Goal: Task Accomplishment & Management: Manage account settings

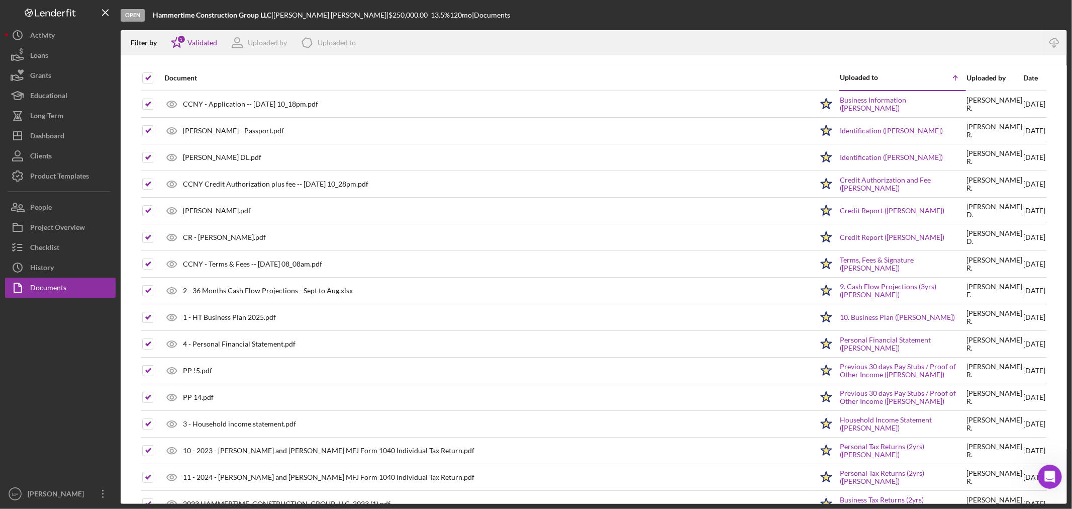
scroll to position [379, 0]
click at [54, 137] on div "Dashboard" at bounding box center [47, 137] width 34 height 23
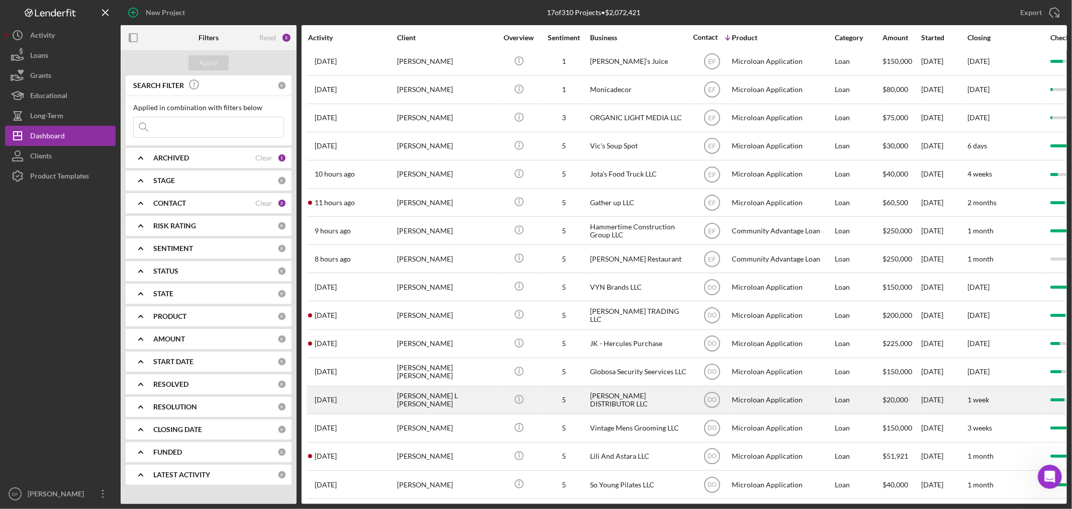
scroll to position [47, 0]
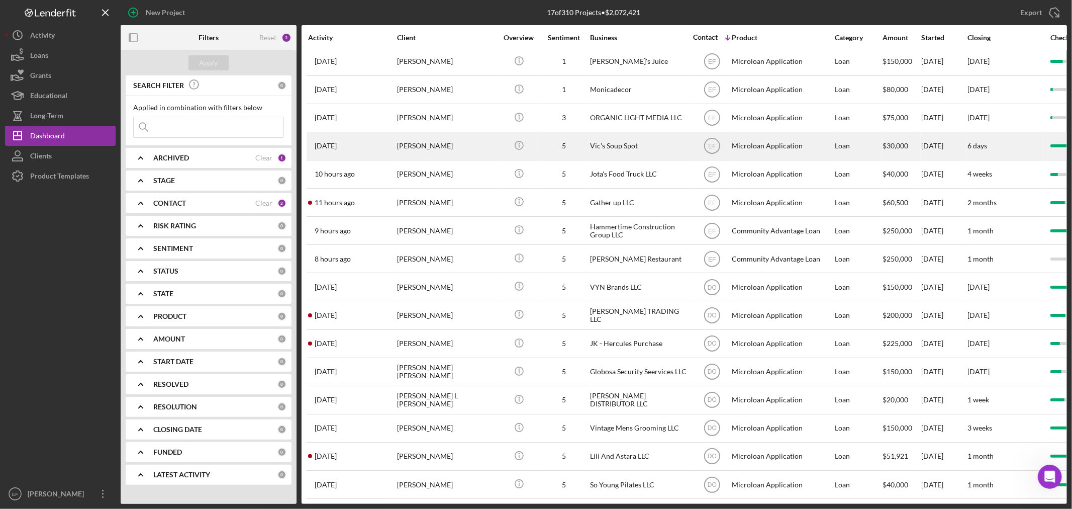
click at [438, 133] on div "[PERSON_NAME]" at bounding box center [447, 146] width 101 height 27
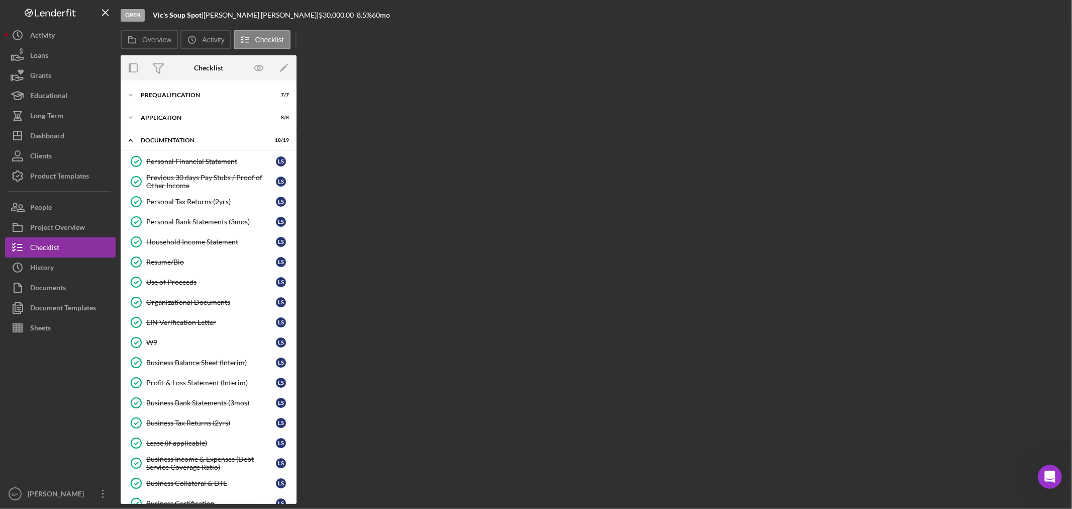
scroll to position [132, 0]
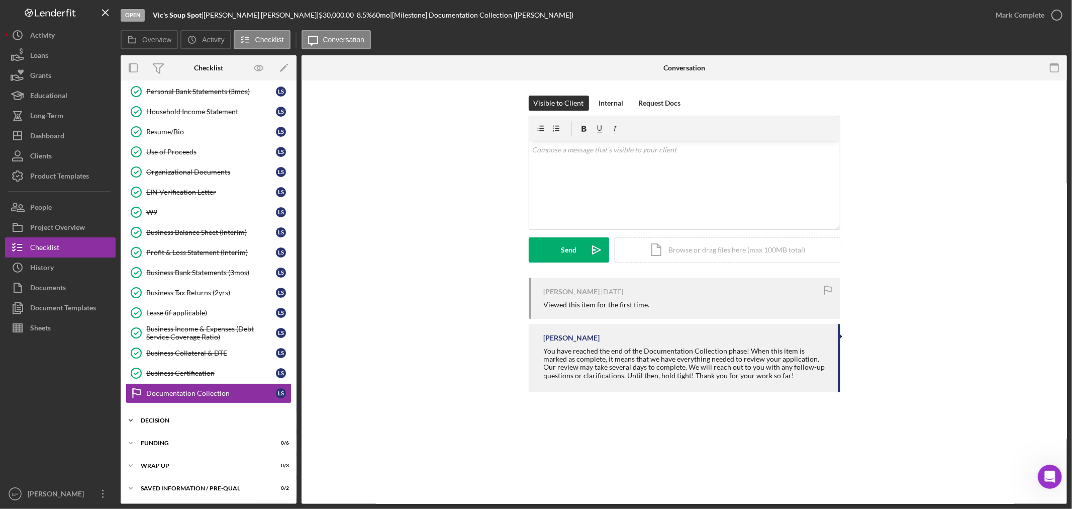
click at [205, 420] on div "Decision" at bounding box center [212, 420] width 143 height 6
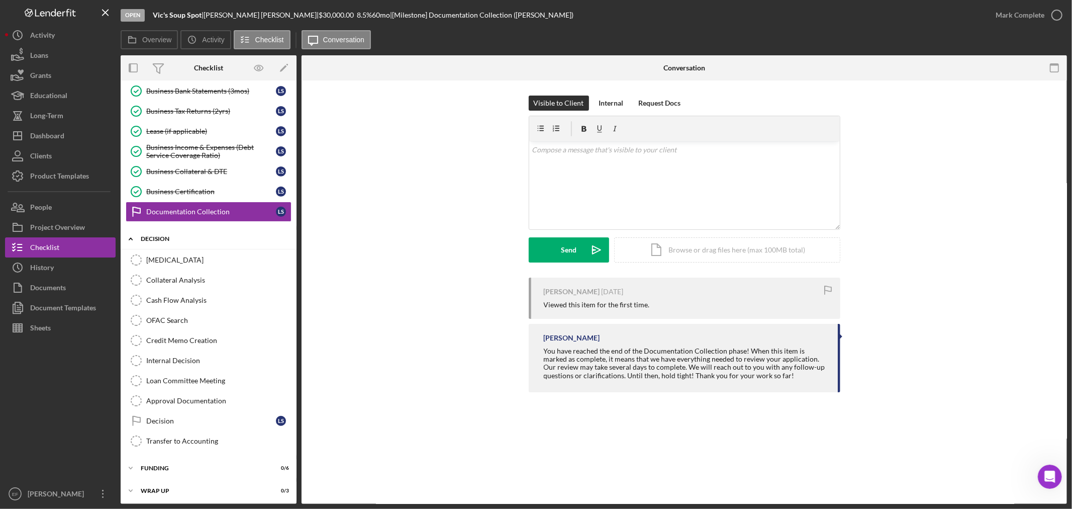
scroll to position [339, 0]
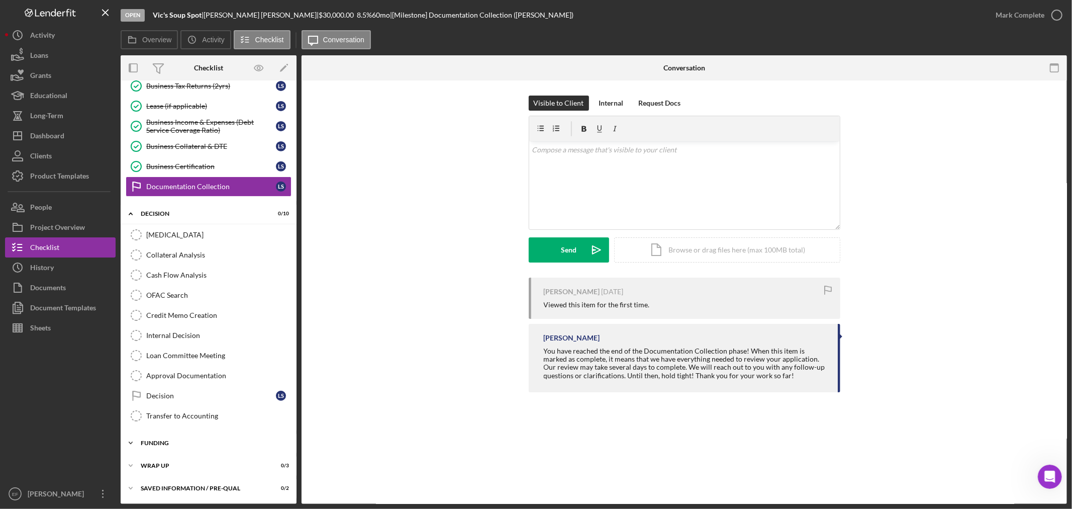
click at [194, 444] on div "Funding" at bounding box center [212, 443] width 143 height 6
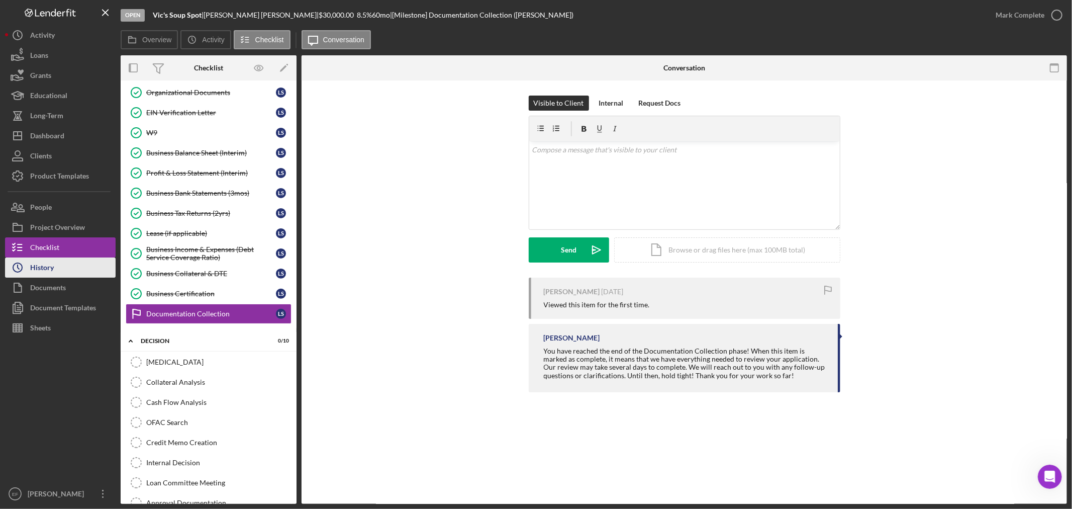
scroll to position [172, 0]
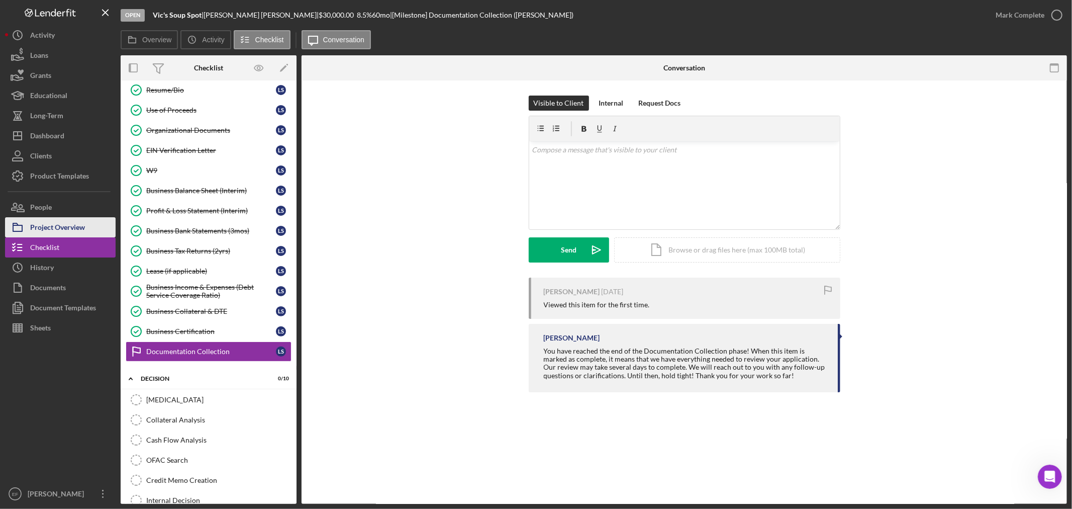
click at [63, 232] on div "Project Overview" at bounding box center [57, 228] width 55 height 23
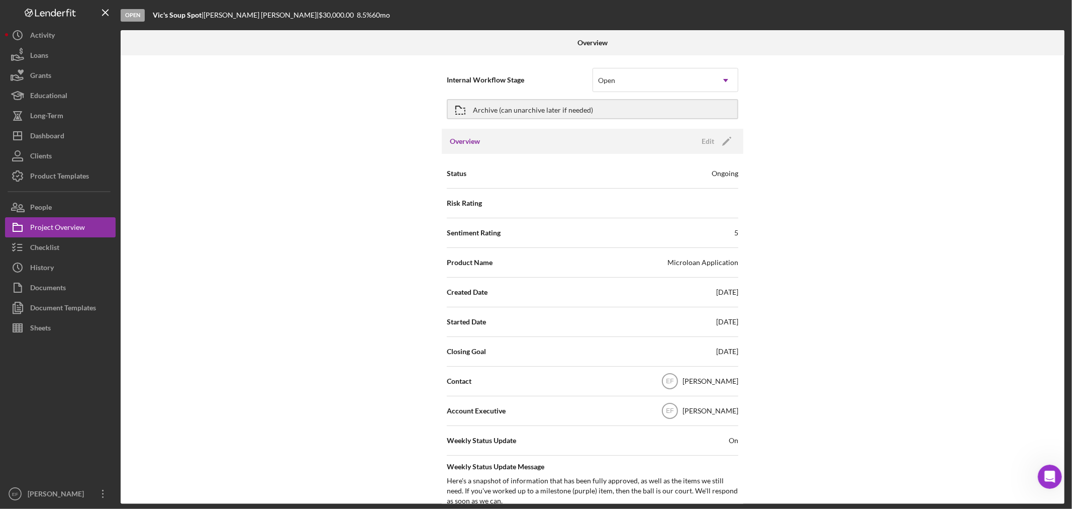
drag, startPoint x: 729, startPoint y: 142, endPoint x: 747, endPoint y: 151, distance: 19.8
click at [747, 151] on div "Internal Workflow Stage Open Icon/Dropdown Arrow Archive (can unarchive later i…" at bounding box center [593, 279] width 944 height 448
click at [686, 80] on div "Open" at bounding box center [653, 80] width 121 height 23
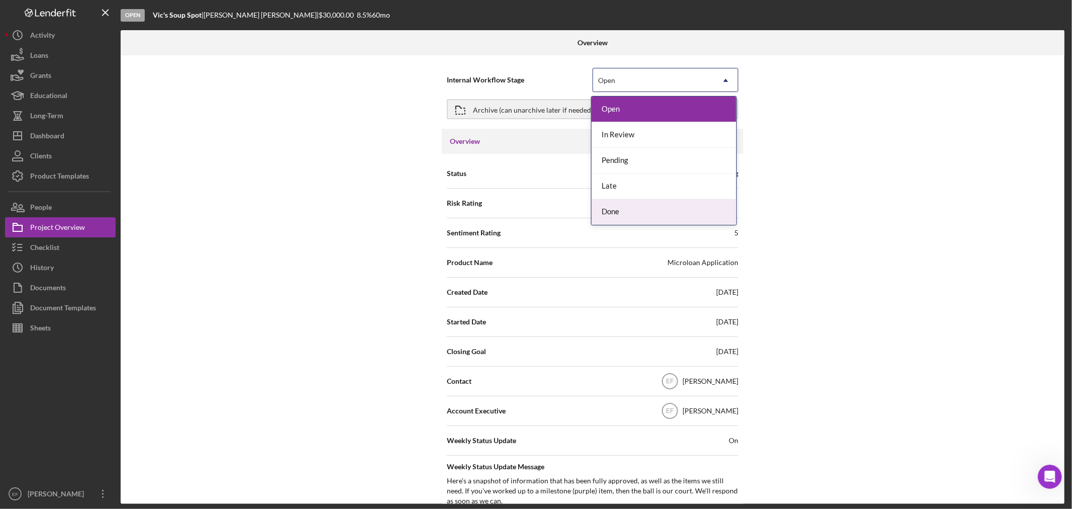
click at [631, 215] on div "Done" at bounding box center [663, 212] width 145 height 26
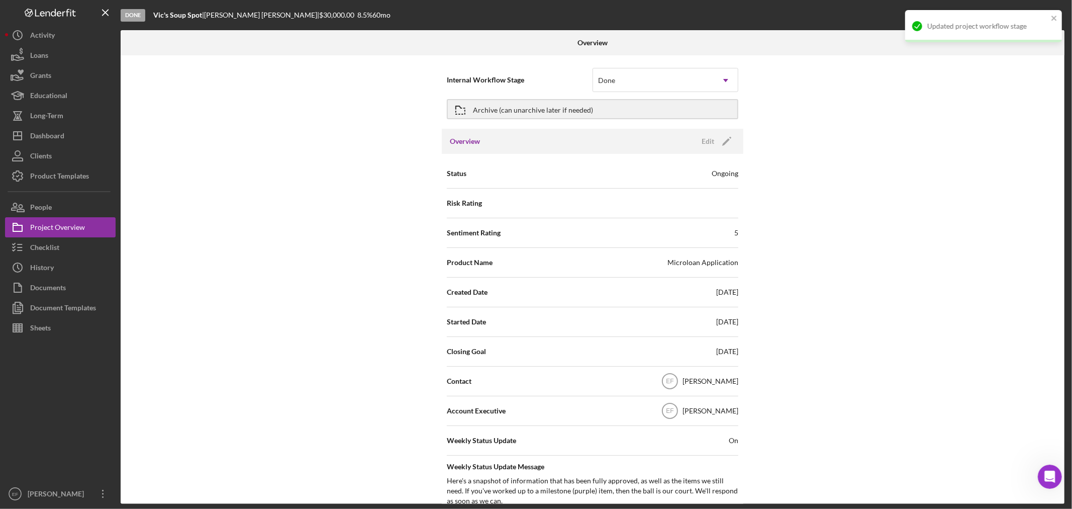
click at [781, 245] on div "Internal Workflow Stage Done Icon/Dropdown Arrow Archive (can unarchive later i…" at bounding box center [593, 279] width 944 height 448
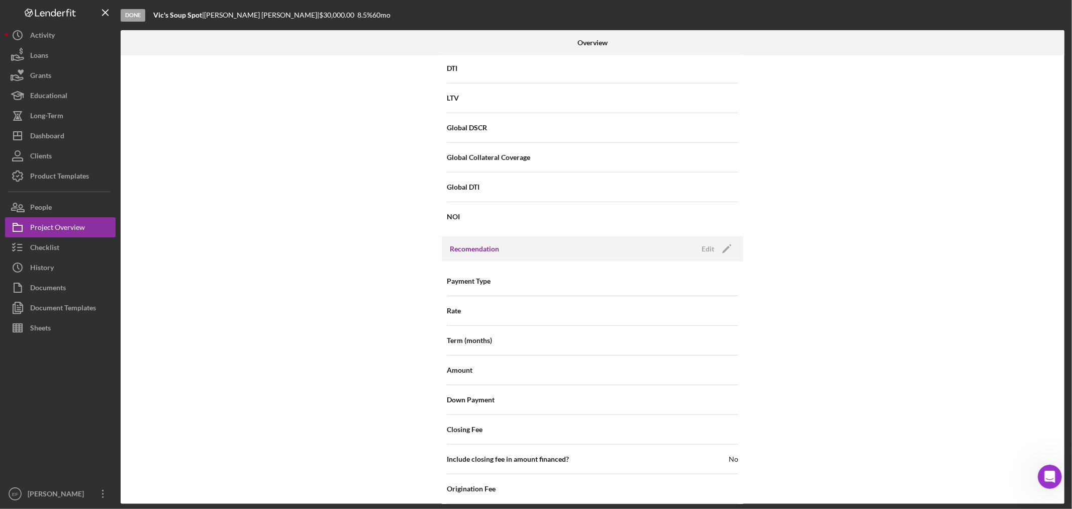
scroll to position [781, 0]
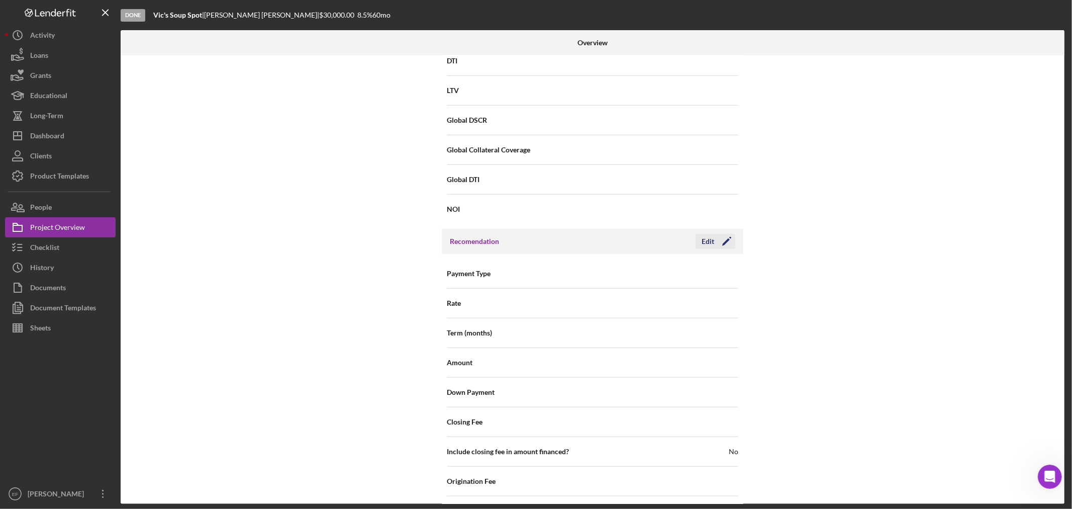
click at [728, 239] on icon "Icon/Edit" at bounding box center [726, 241] width 25 height 25
click at [611, 276] on div "Select..." at bounding box center [609, 274] width 23 height 8
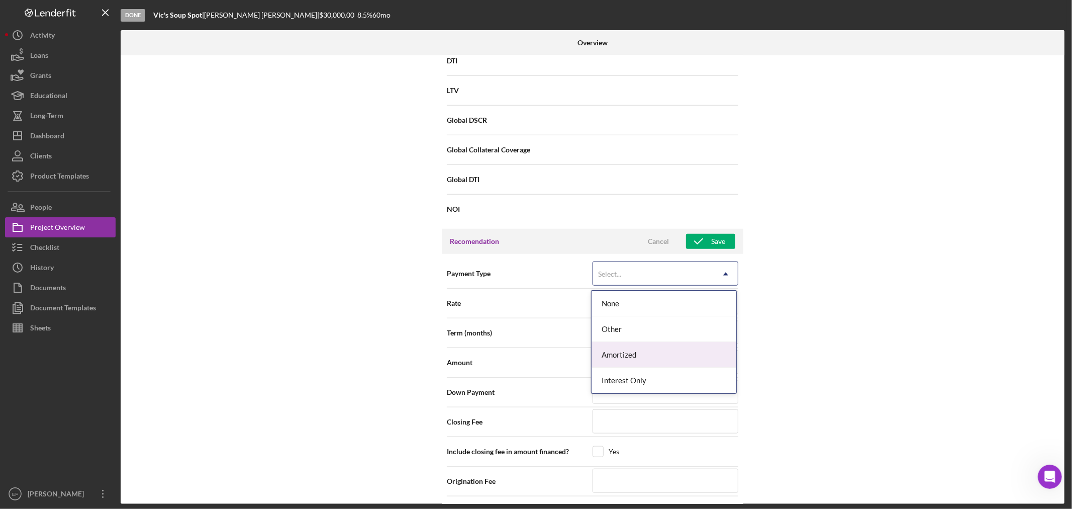
click at [622, 356] on div "Amortized" at bounding box center [663, 355] width 145 height 26
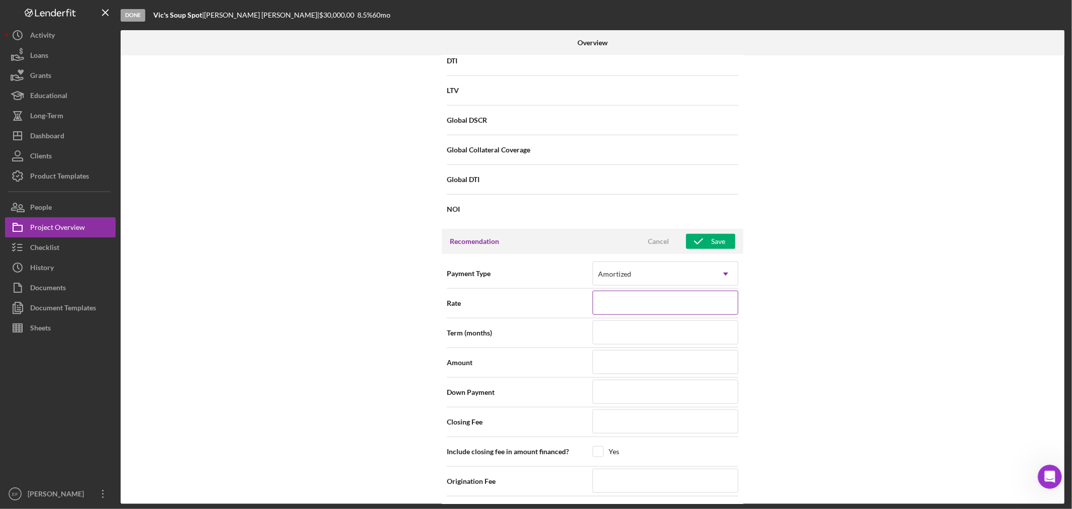
click at [691, 301] on input at bounding box center [665, 302] width 146 height 24
type input "8%"
type input "6%"
type input "6.%"
type input "6.9%"
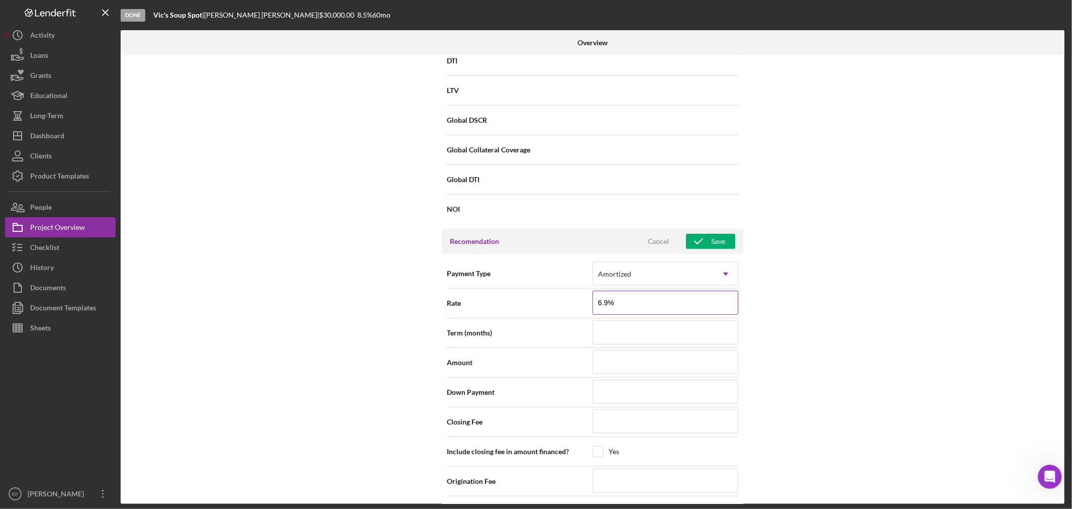
type input "6.99%"
type input "6.990%"
click at [841, 328] on div "Internal Workflow Stage Done Icon/Dropdown Arrow Archive (can unarchive later i…" at bounding box center [593, 279] width 944 height 448
click at [677, 330] on input at bounding box center [665, 332] width 146 height 24
type input "6"
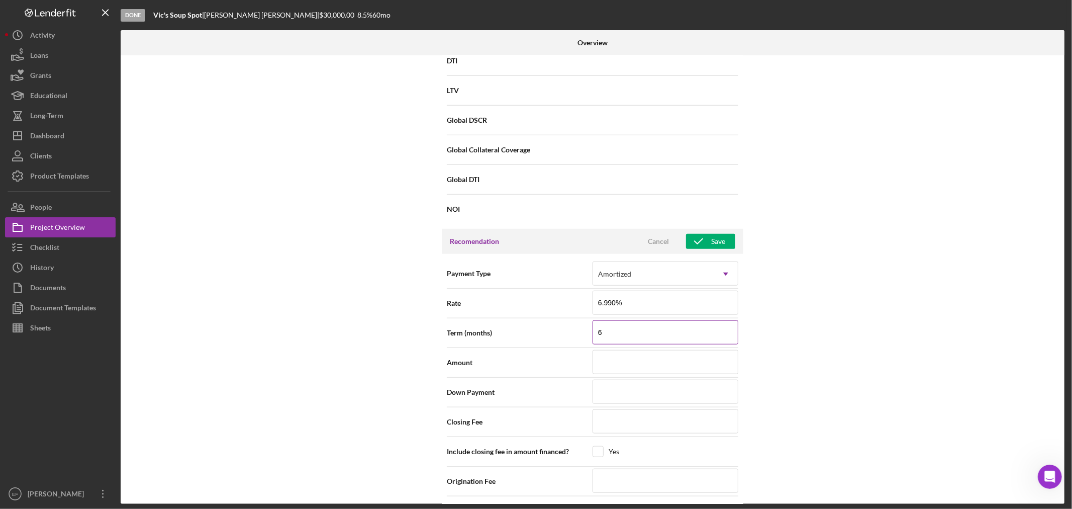
type input "60"
click at [696, 365] on input at bounding box center [665, 362] width 146 height 24
type input "$3"
type input "$30"
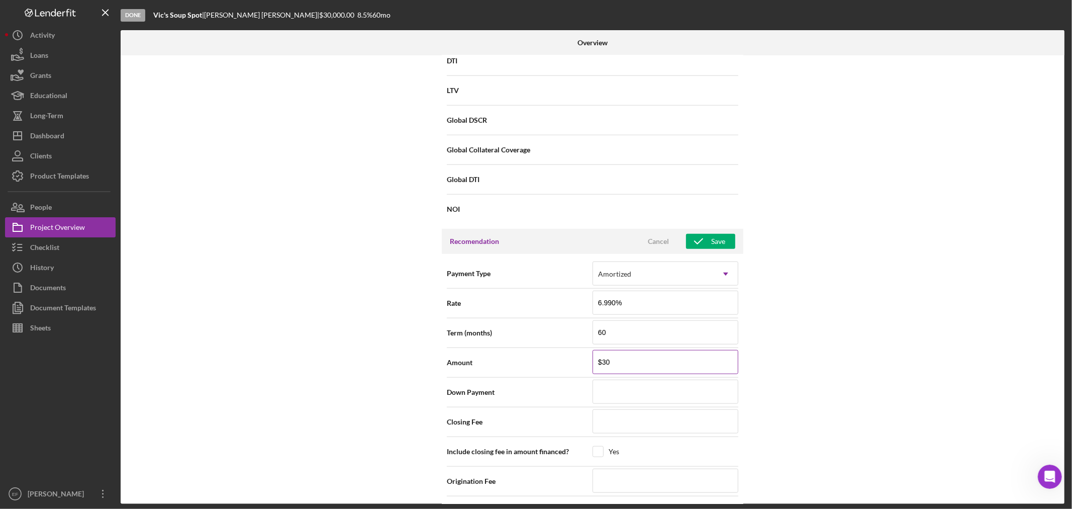
type input "$300"
type input "$3,000"
type input "$30,000"
click at [846, 394] on div "Internal Workflow Stage Done Icon/Dropdown Arrow Archive (can unarchive later i…" at bounding box center [593, 279] width 944 height 448
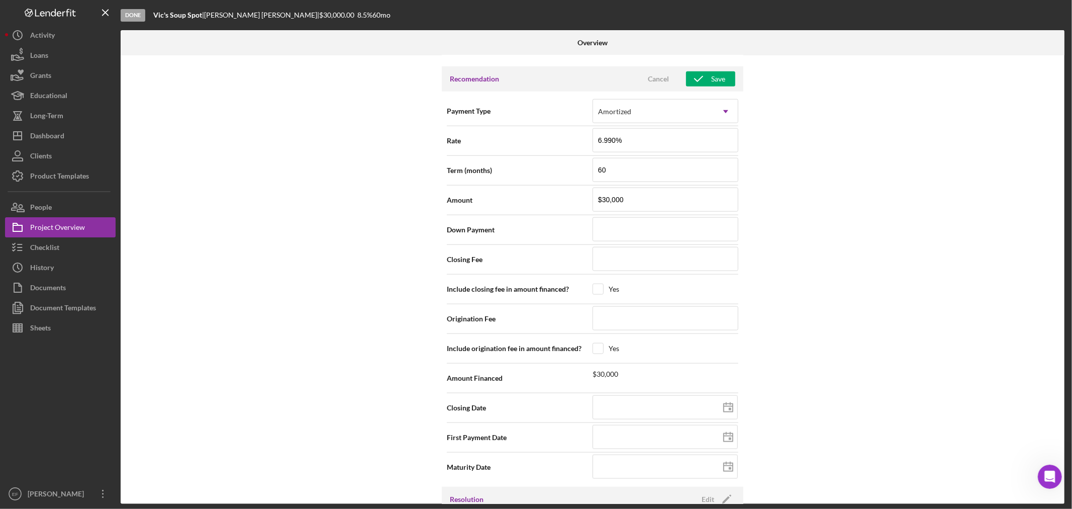
scroll to position [949, 0]
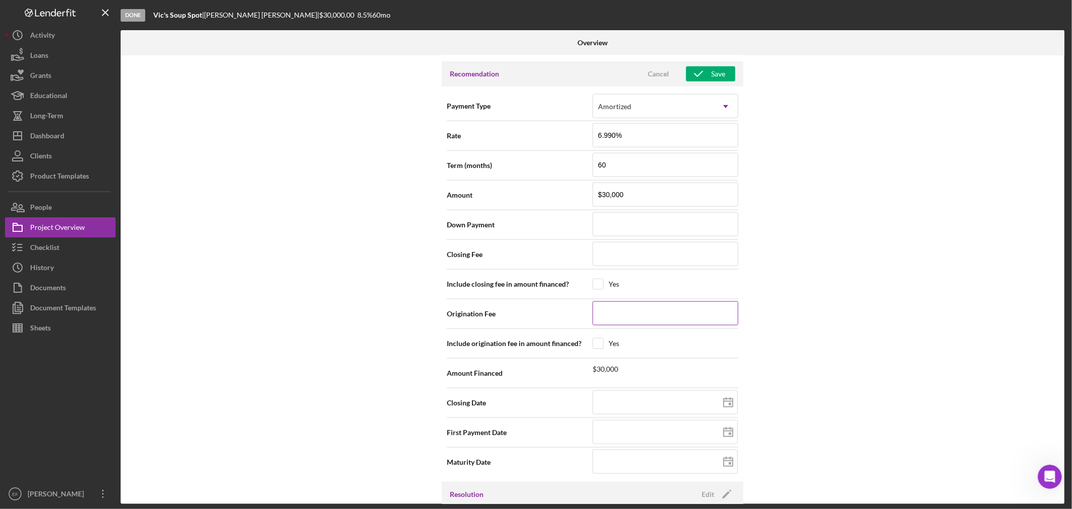
click at [605, 314] on input at bounding box center [665, 313] width 146 height 24
click at [595, 345] on input "checkbox" at bounding box center [598, 343] width 10 height 10
checkbox input "true"
click at [613, 314] on input at bounding box center [665, 313] width 146 height 24
type input "$6"
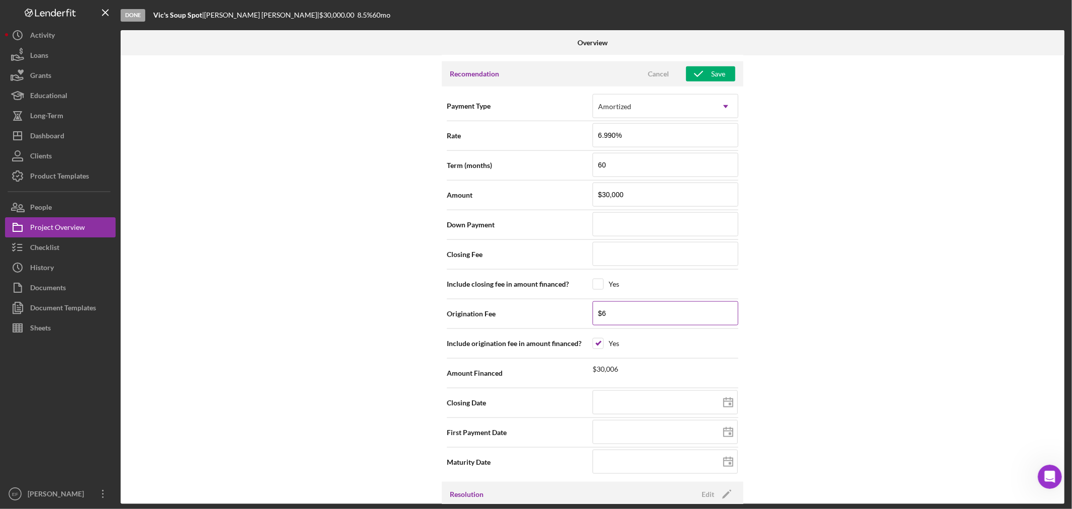
type input "$60"
type input "$600"
click at [888, 281] on div "Internal Workflow Stage Done Icon/Dropdown Arrow Archive (can unarchive later i…" at bounding box center [593, 279] width 944 height 448
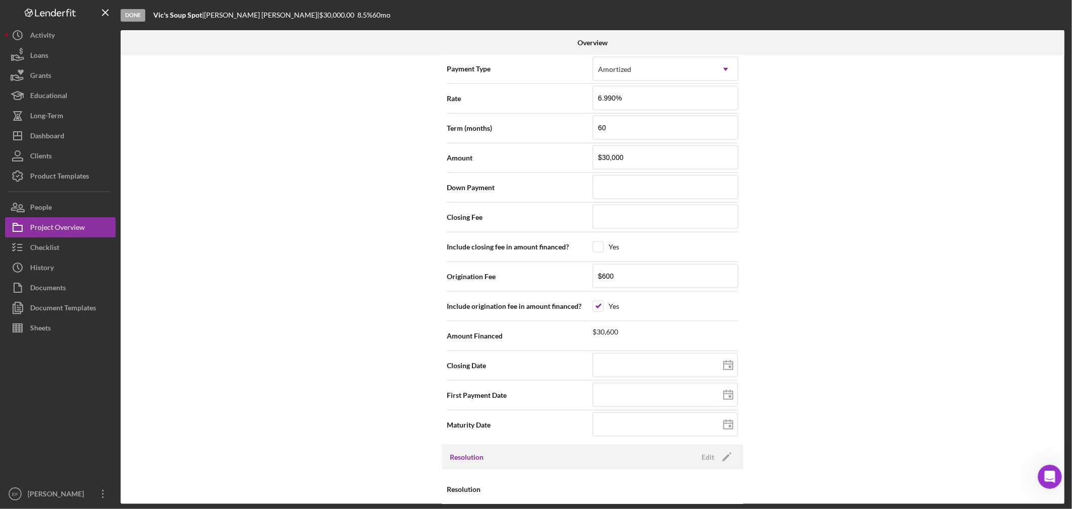
scroll to position [1027, 0]
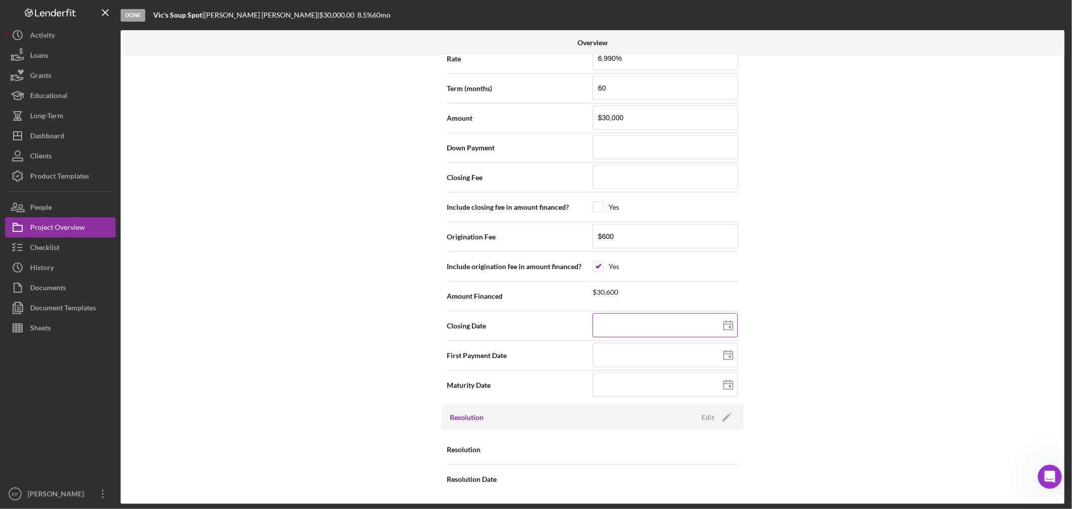
click at [729, 324] on line at bounding box center [728, 324] width 9 height 0
type input "[DATE]"
click at [729, 354] on line at bounding box center [728, 354] width 9 height 0
type input "[DATE]"
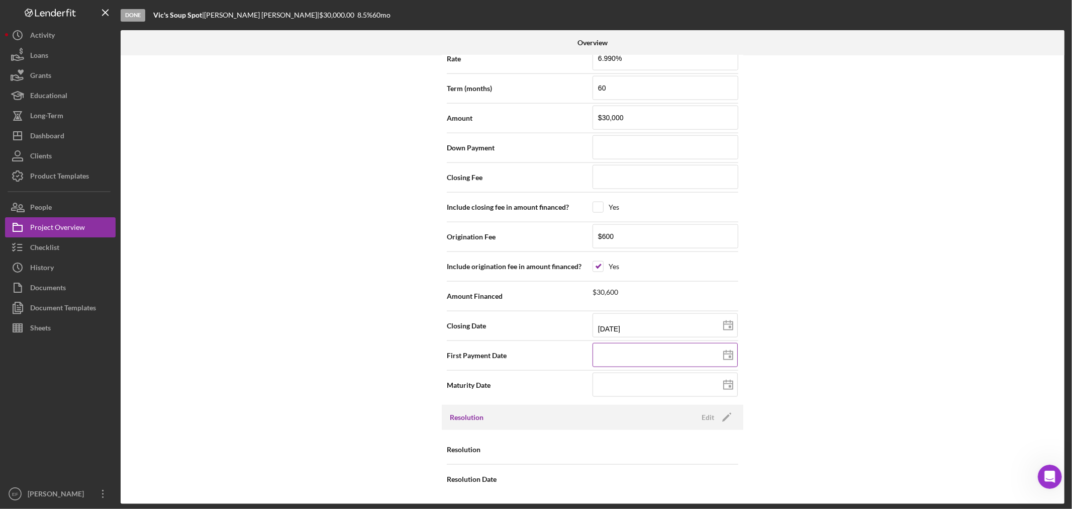
type input "[DATE]"
click at [849, 374] on div "Internal Workflow Stage Done Icon/Dropdown Arrow Archive (can unarchive later i…" at bounding box center [593, 279] width 944 height 448
click at [649, 382] on input at bounding box center [664, 384] width 145 height 24
drag, startPoint x: 636, startPoint y: 357, endPoint x: 528, endPoint y: 360, distance: 108.1
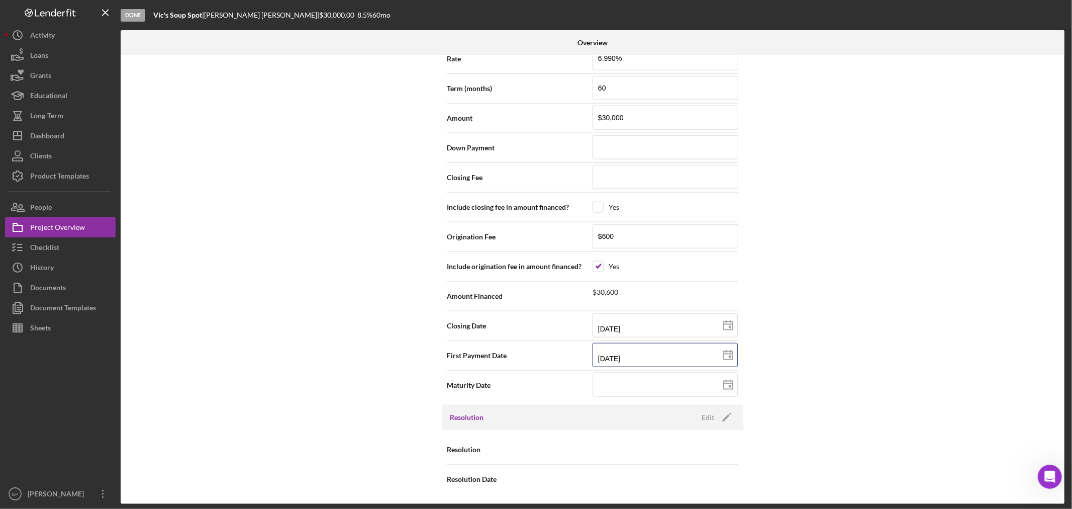
click at [526, 362] on div "First Payment Date [DATE] [DATE]" at bounding box center [592, 355] width 291 height 25
click at [609, 384] on input at bounding box center [664, 384] width 145 height 24
paste input "[DATE]"
type input "[DATE]"
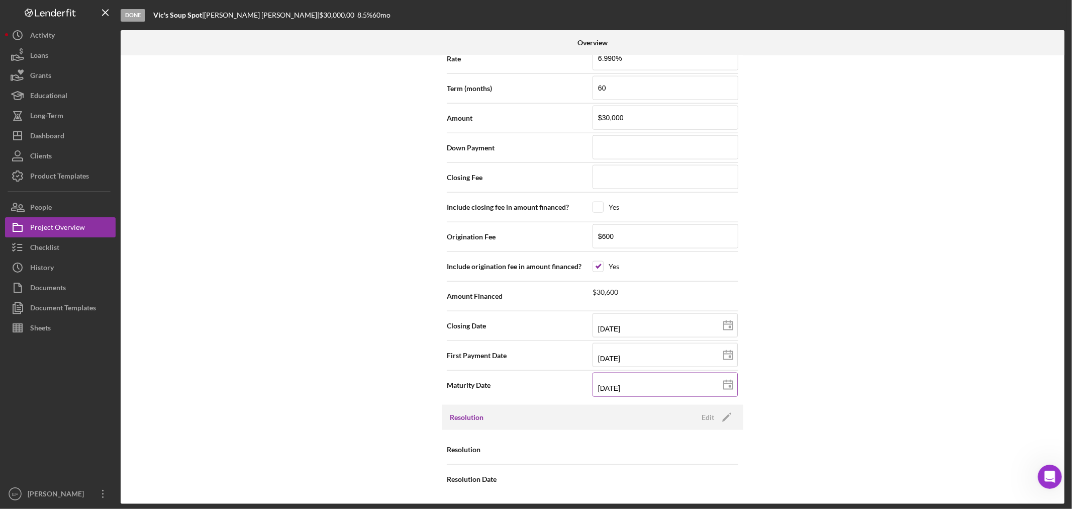
type input "09/19/202y"
type input "09/19/20yy"
type input "09/19/203y"
type input "[DATE]"
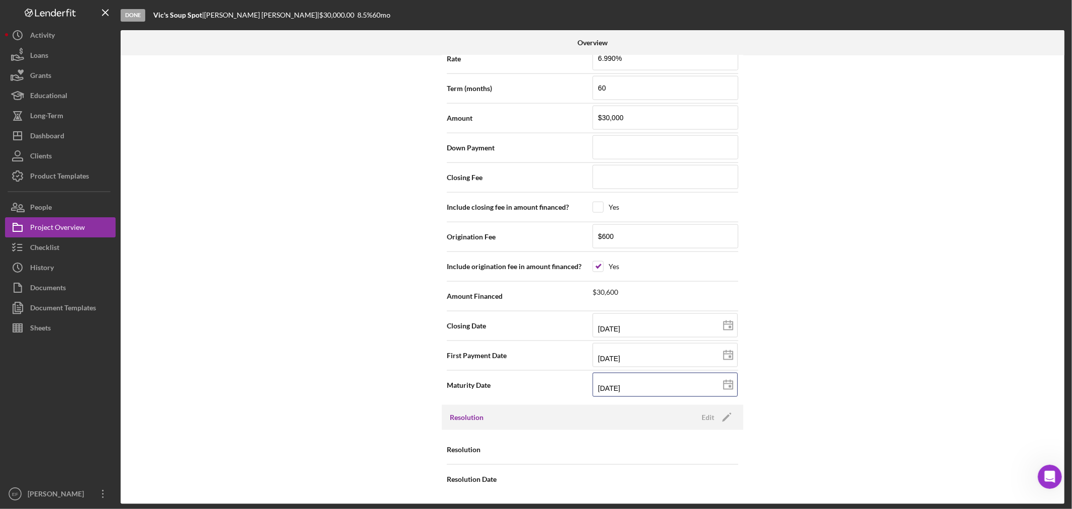
type input "[DATE]"
click at [813, 366] on div "Internal Workflow Stage Done Icon/Dropdown Arrow Archive (can unarchive later i…" at bounding box center [593, 279] width 944 height 448
click at [714, 415] on icon "Icon/Edit" at bounding box center [726, 417] width 25 height 25
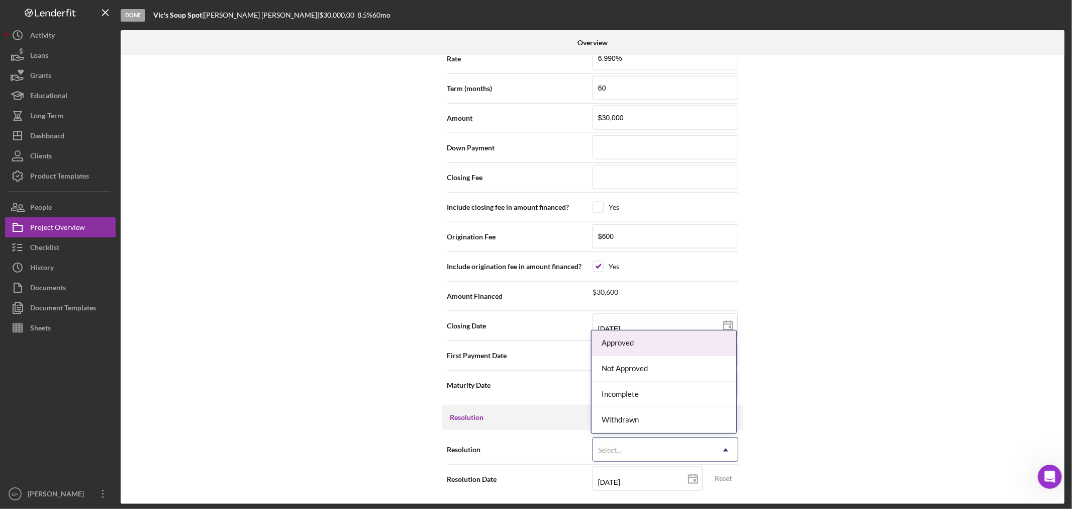
click at [622, 454] on div "Select..." at bounding box center [653, 449] width 121 height 23
click at [624, 340] on div "Approved" at bounding box center [663, 343] width 145 height 26
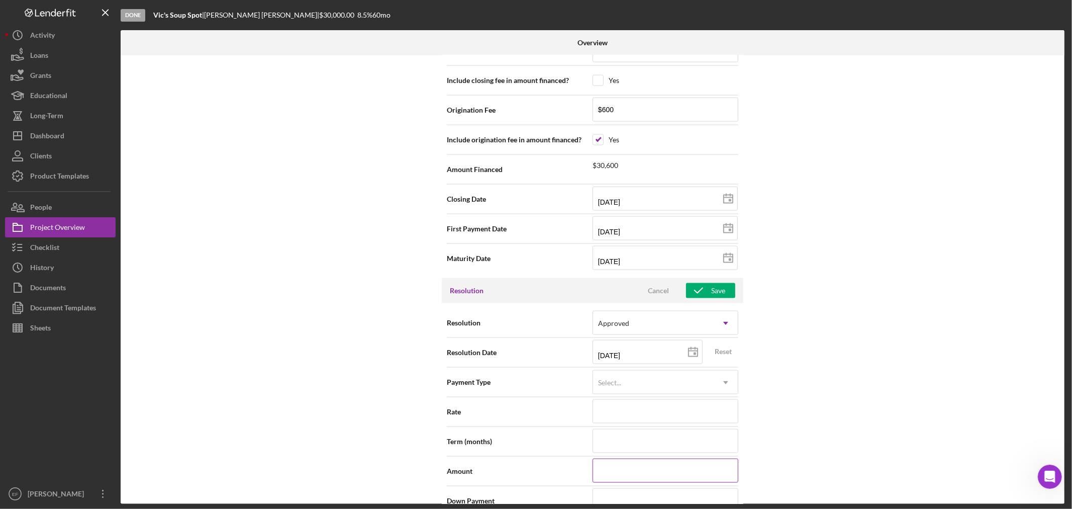
scroll to position [1195, 0]
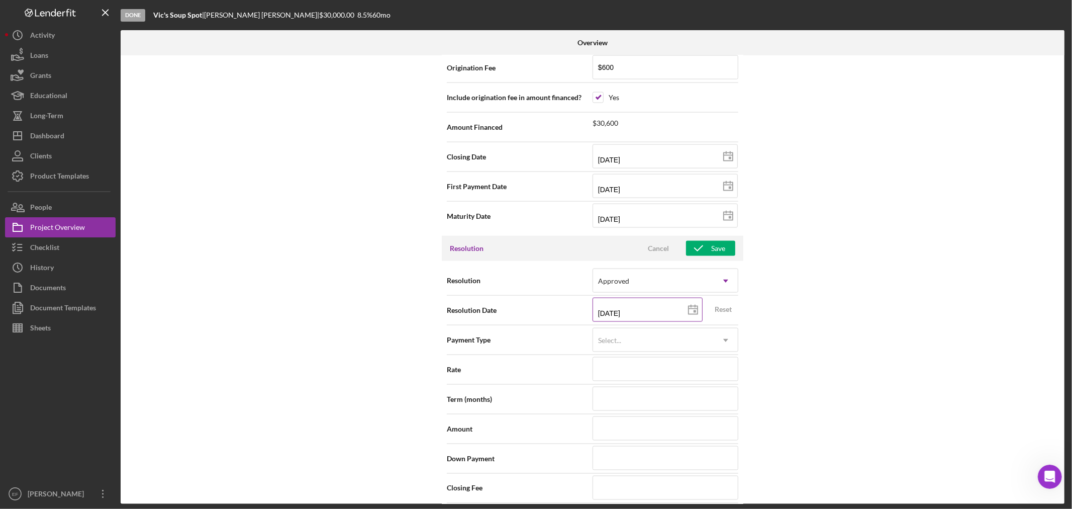
click at [688, 311] on polygon at bounding box center [692, 310] width 9 height 8
type input "[DATE]"
click at [631, 338] on div "Select..." at bounding box center [653, 340] width 121 height 23
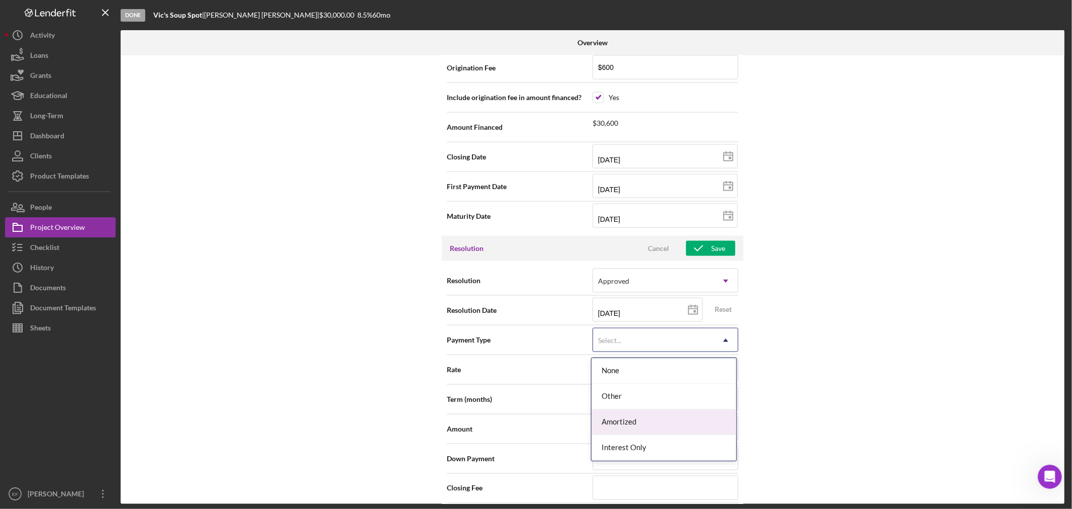
click at [635, 421] on div "Amortized" at bounding box center [663, 422] width 145 height 26
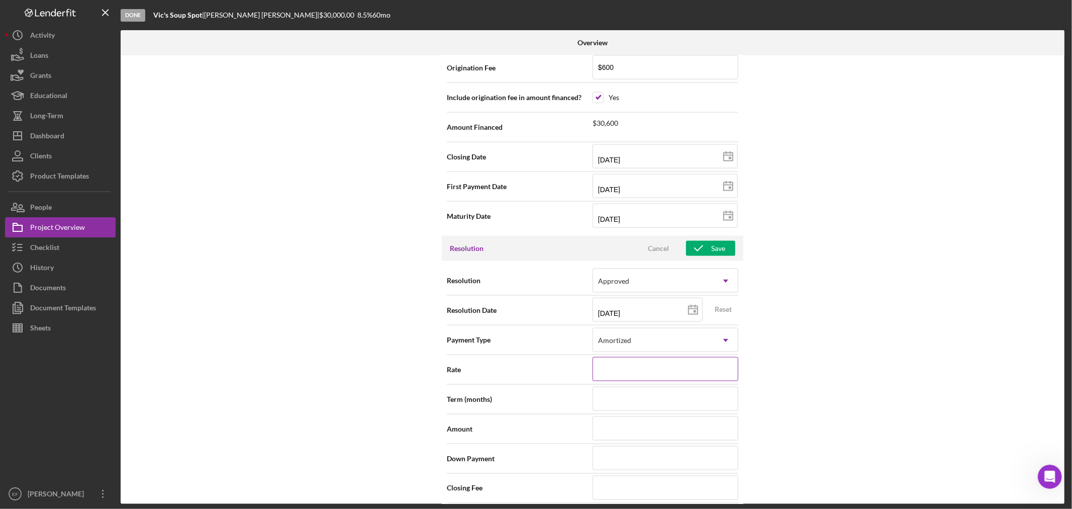
click at [617, 374] on input at bounding box center [665, 369] width 146 height 24
type input "6%"
type input "6.%"
type input "6.9%"
type input "6.99%"
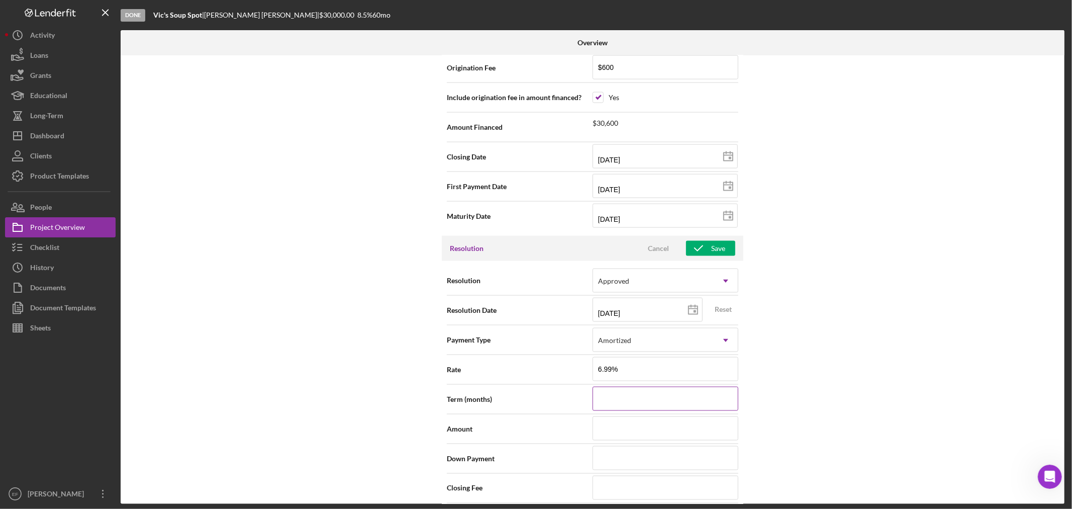
type input "6.990%"
click at [681, 393] on input at bounding box center [665, 398] width 146 height 24
type input "6"
type input "60"
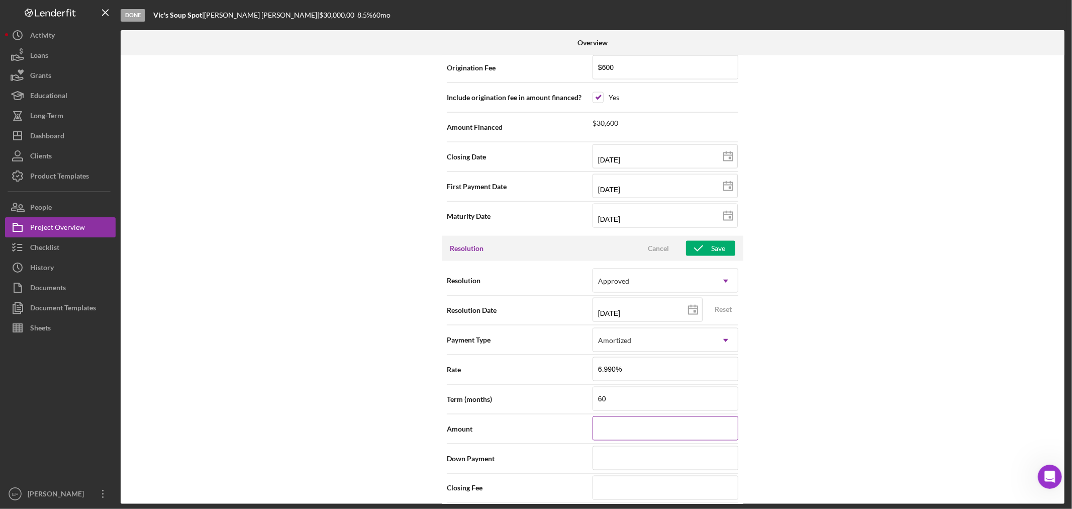
click at [660, 424] on input at bounding box center [665, 428] width 146 height 24
click at [624, 451] on input at bounding box center [665, 458] width 146 height 24
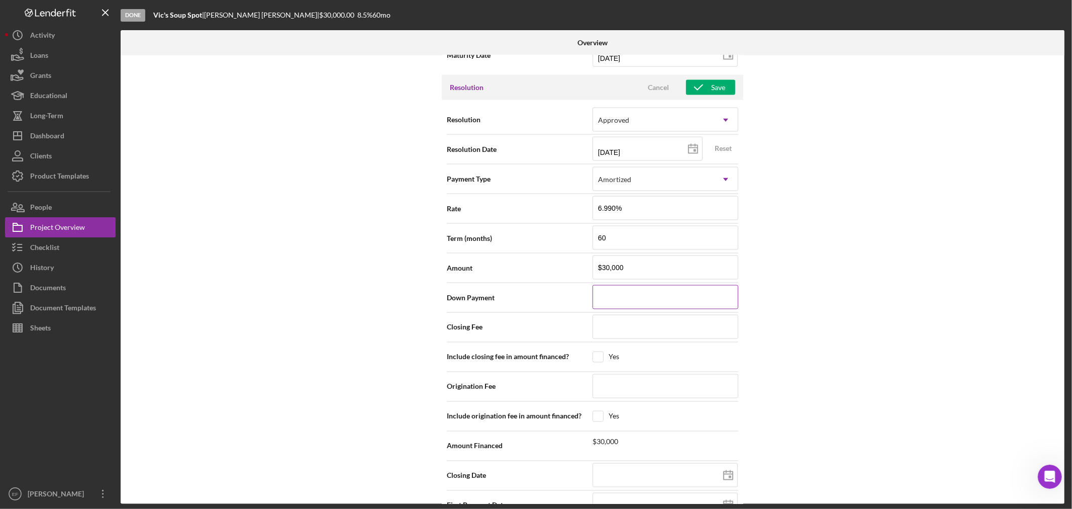
scroll to position [1362, 0]
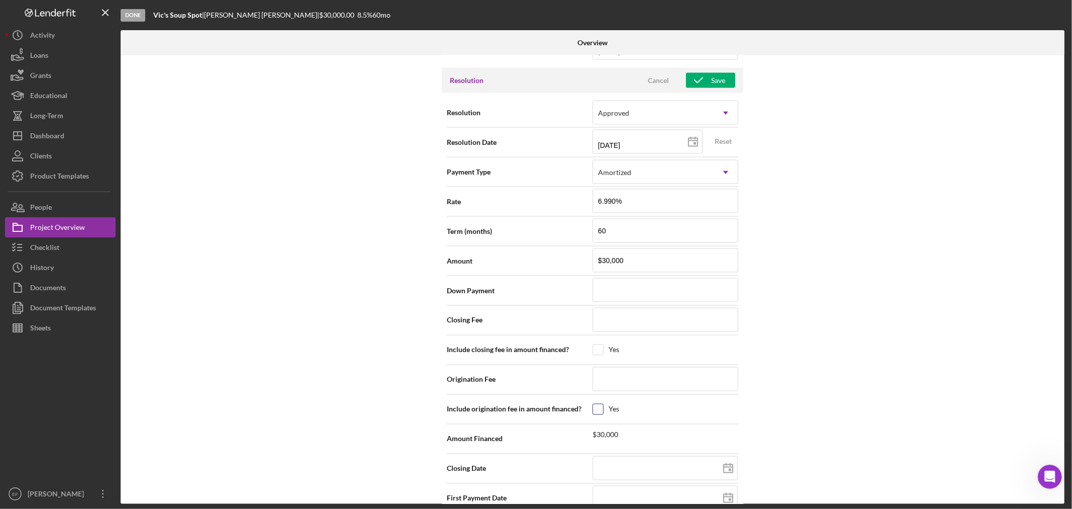
drag, startPoint x: 595, startPoint y: 410, endPoint x: 598, endPoint y: 405, distance: 6.6
click at [595, 409] on input "checkbox" at bounding box center [598, 409] width 10 height 10
click at [615, 380] on input at bounding box center [665, 379] width 146 height 24
click at [793, 378] on div "Internal Workflow Stage Done Icon/Dropdown Arrow Archive (can unarchive later i…" at bounding box center [593, 279] width 944 height 448
click at [597, 412] on input "checkbox" at bounding box center [598, 409] width 10 height 10
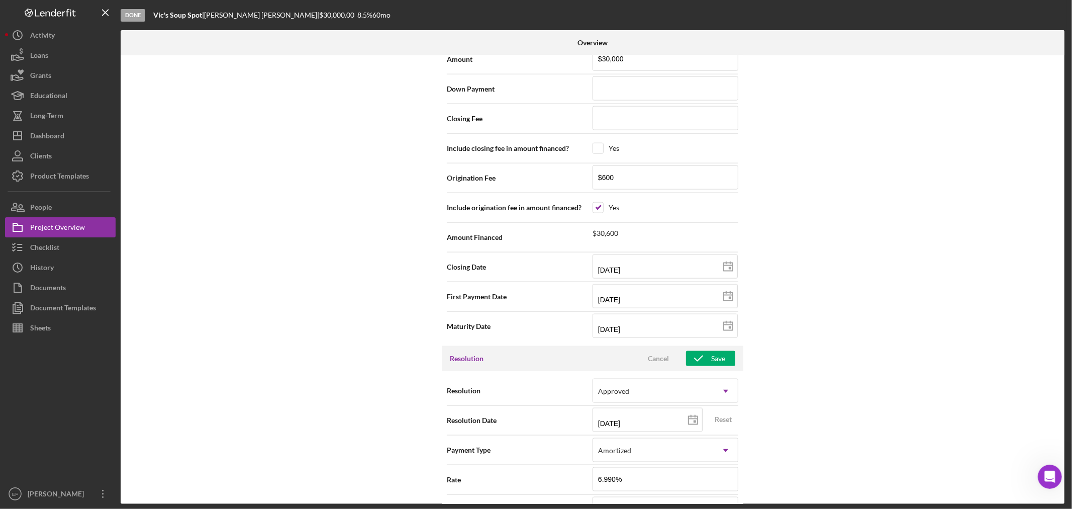
scroll to position [1083, 0]
click at [596, 210] on input "checkbox" at bounding box center [598, 209] width 10 height 10
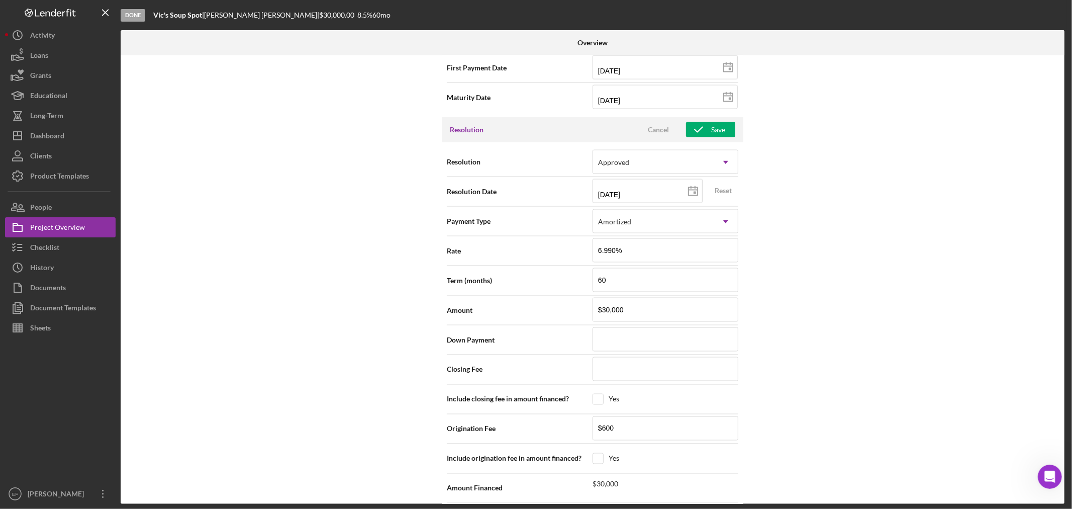
scroll to position [1413, 0]
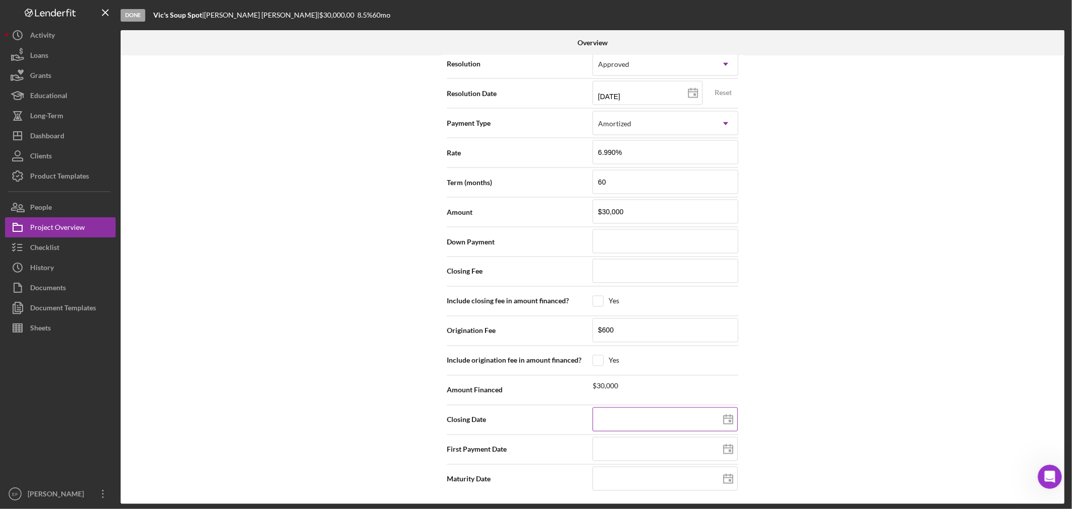
click at [725, 420] on icon at bounding box center [728, 419] width 25 height 25
click at [726, 448] on line at bounding box center [728, 448] width 9 height 0
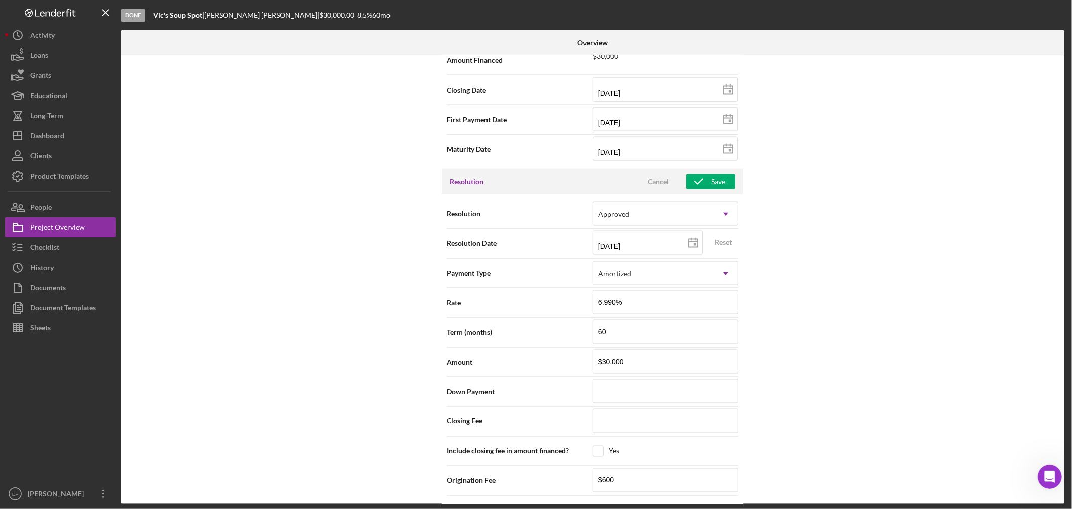
scroll to position [1190, 0]
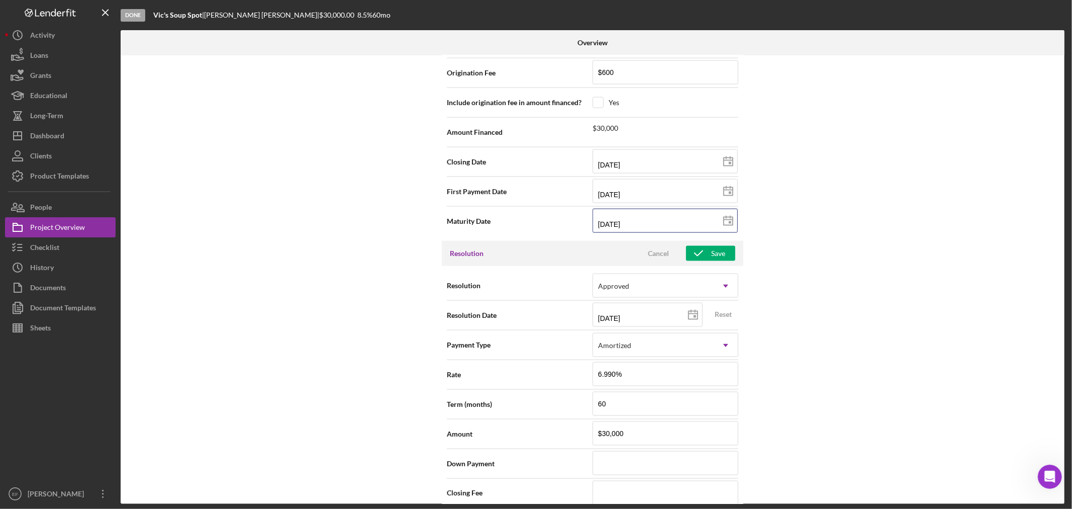
drag, startPoint x: 645, startPoint y: 225, endPoint x: 521, endPoint y: 224, distance: 124.1
click at [521, 224] on div "Maturity Date [DATE] [DATE]" at bounding box center [592, 221] width 291 height 25
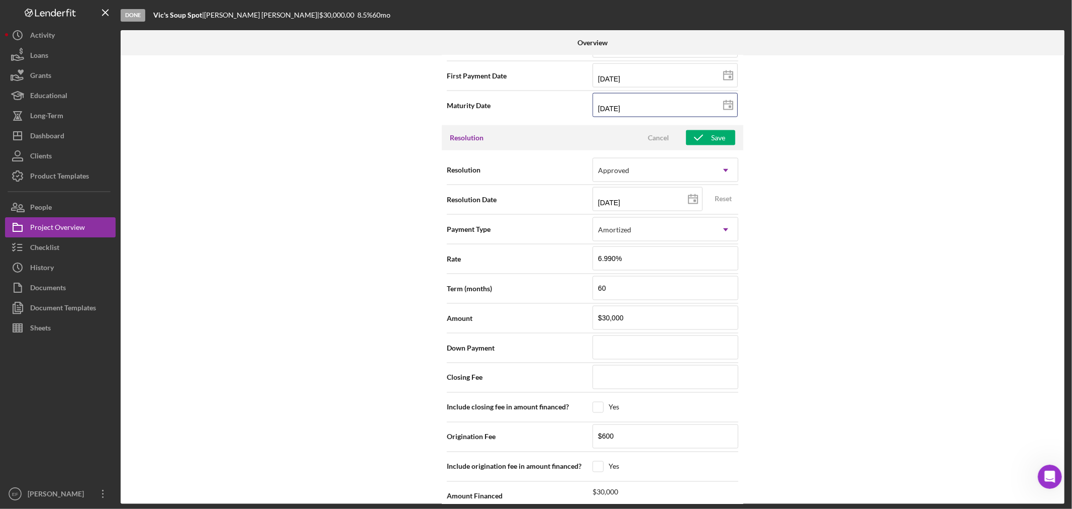
scroll to position [1413, 0]
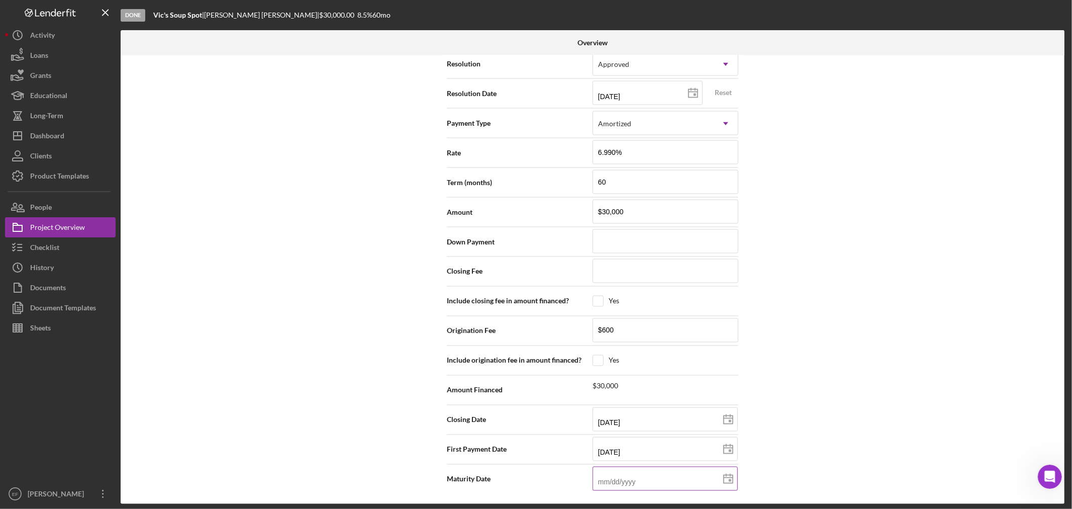
click at [615, 473] on input at bounding box center [664, 478] width 145 height 24
paste input "[DATE]"
click at [611, 480] on input "[DATE]" at bounding box center [664, 478] width 145 height 24
click at [612, 454] on input "[DATE]" at bounding box center [664, 449] width 145 height 24
click at [844, 295] on div "Internal Workflow Stage Done Icon/Dropdown Arrow Archive (can unarchive later i…" at bounding box center [593, 279] width 944 height 448
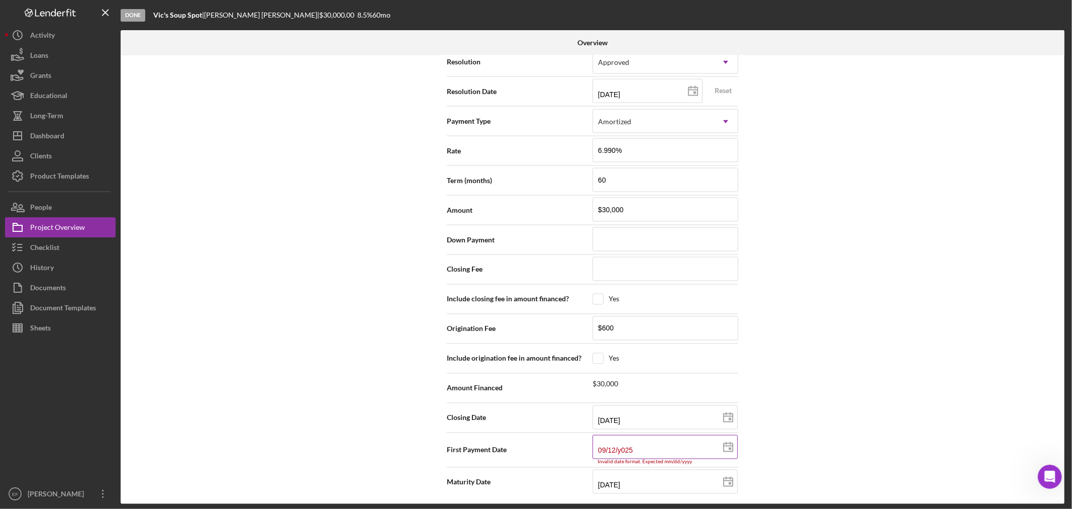
drag, startPoint x: 610, startPoint y: 449, endPoint x: 615, endPoint y: 464, distance: 15.9
click at [610, 449] on input "09/12/y025" at bounding box center [664, 447] width 145 height 24
click at [648, 452] on input "09/12/y025" at bounding box center [664, 447] width 145 height 24
drag, startPoint x: 648, startPoint y: 454, endPoint x: 515, endPoint y: 449, distance: 133.3
click at [515, 449] on div "First Payment Date 09/12/y025 Invalid date format. Expected mm/dd/yyyy" at bounding box center [592, 450] width 291 height 30
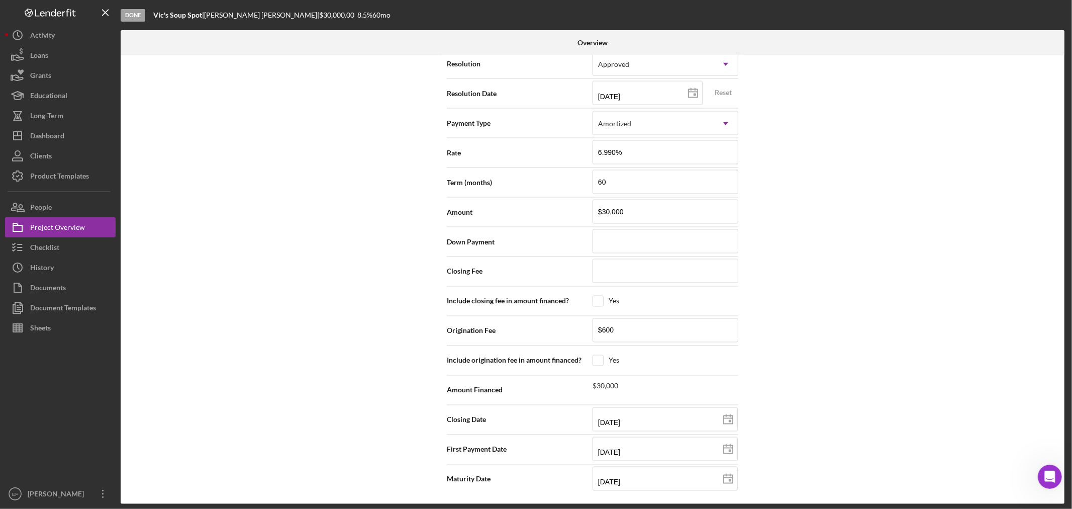
click at [812, 433] on div "Internal Workflow Stage Done Icon/Dropdown Arrow Archive (can unarchive later i…" at bounding box center [593, 279] width 944 height 448
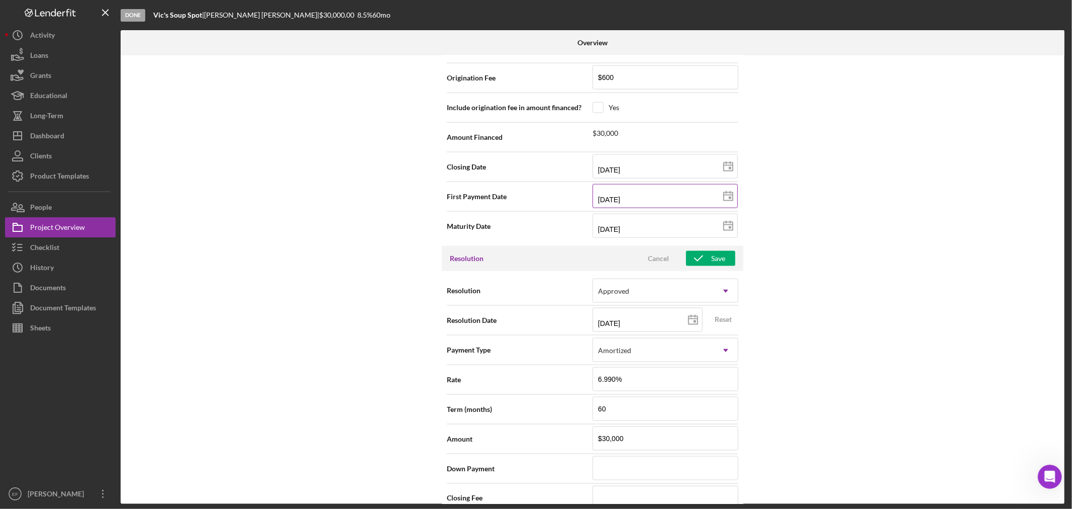
scroll to position [1022, 0]
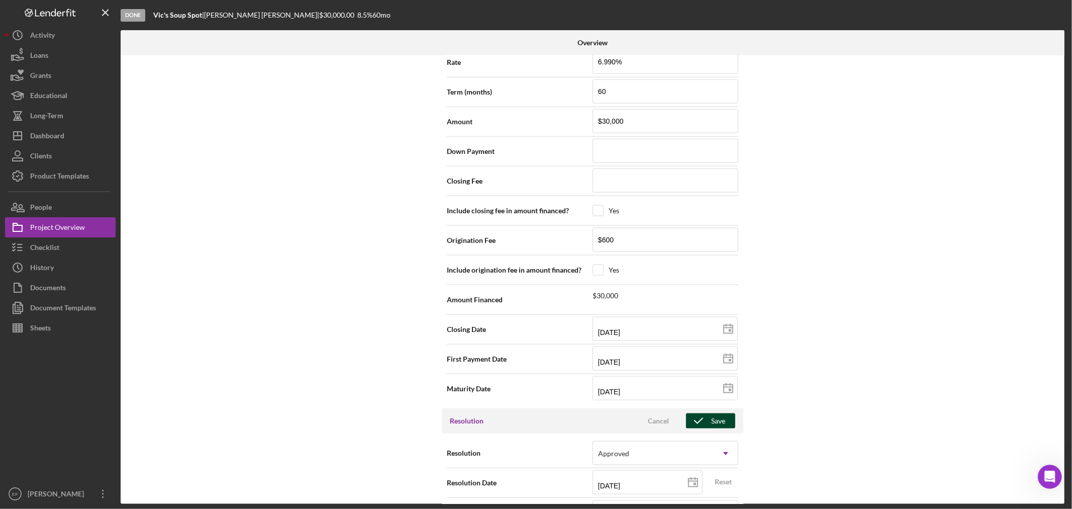
click at [693, 427] on icon "button" at bounding box center [698, 420] width 25 height 25
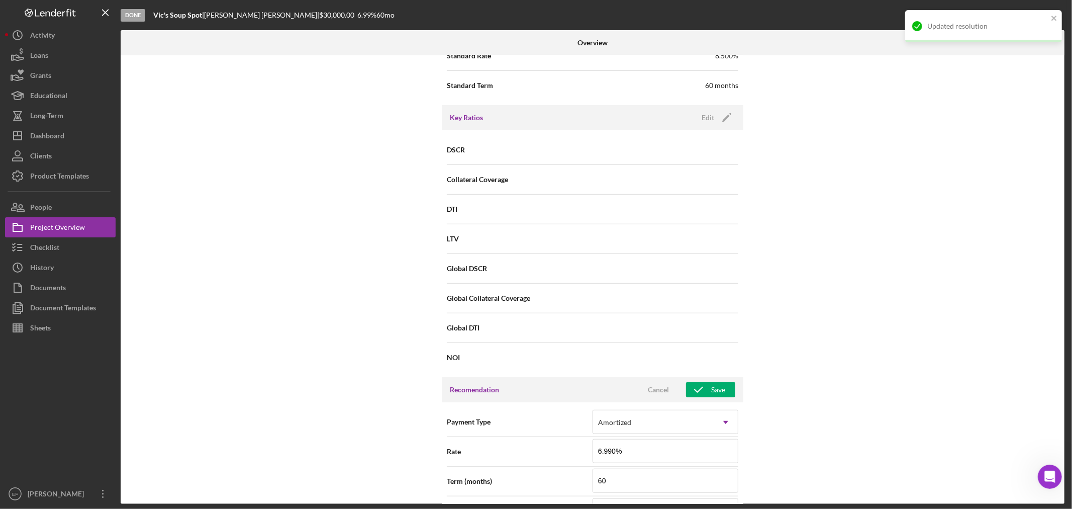
scroll to position [743, 0]
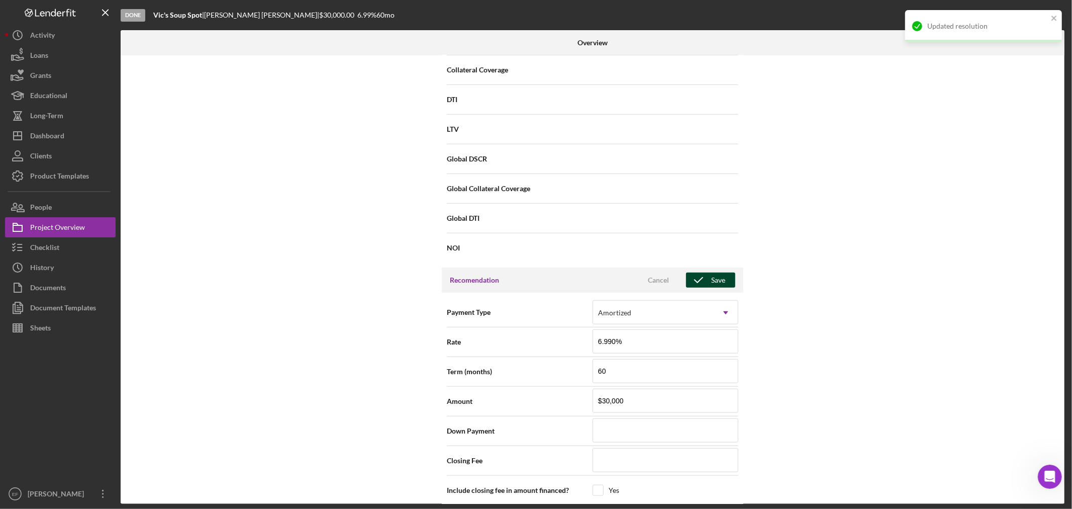
click at [708, 282] on icon "button" at bounding box center [698, 279] width 25 height 25
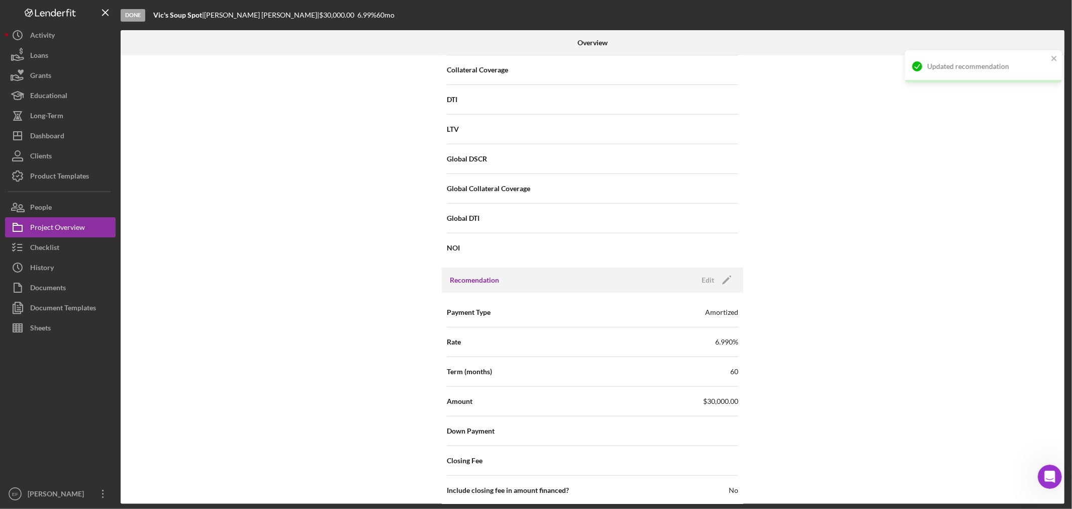
click at [842, 287] on div "Internal Workflow Stage Done Icon/Dropdown Arrow Archive (can unarchive later i…" at bounding box center [593, 279] width 944 height 448
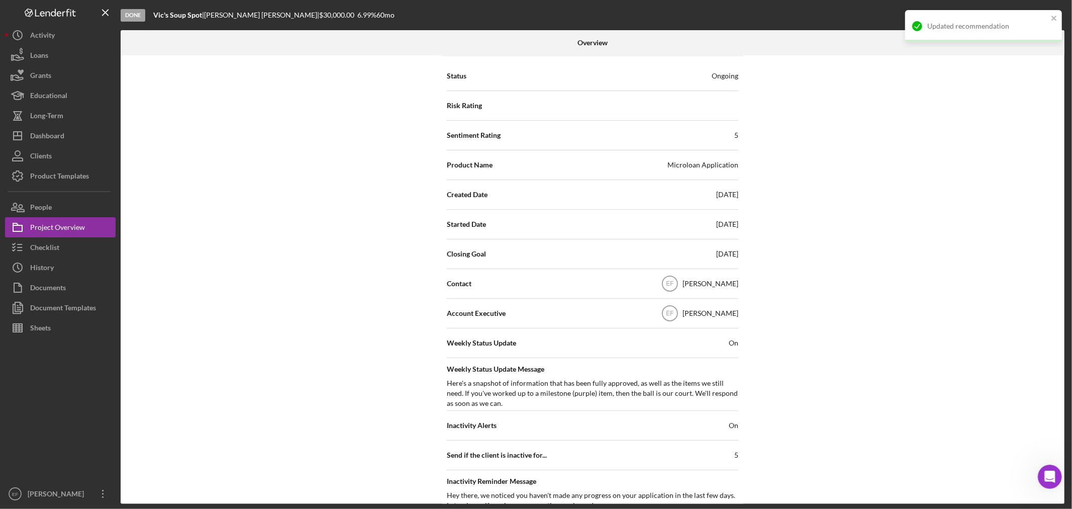
scroll to position [0, 0]
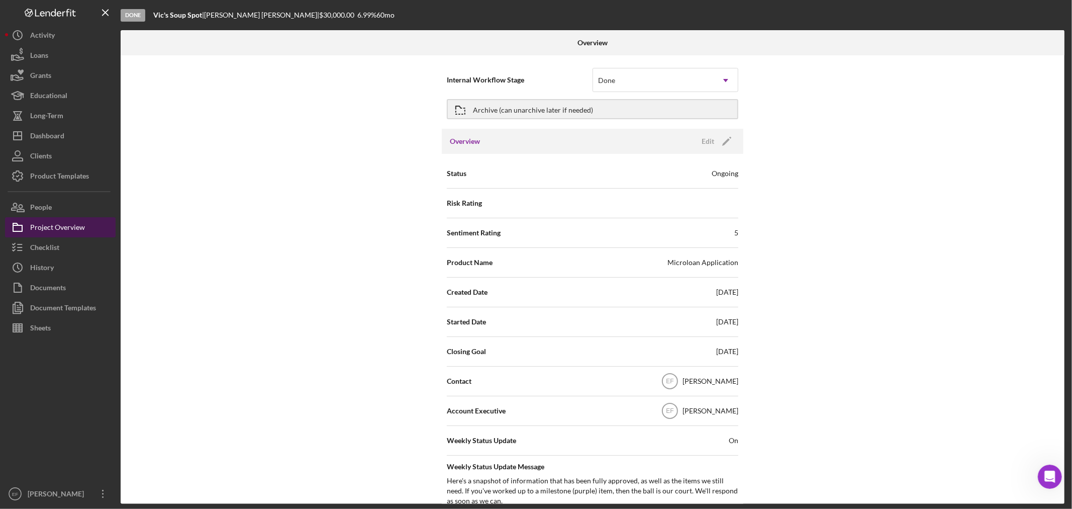
click at [85, 227] on button "Project Overview" at bounding box center [60, 227] width 111 height 20
click at [48, 136] on div "Dashboard" at bounding box center [47, 137] width 34 height 23
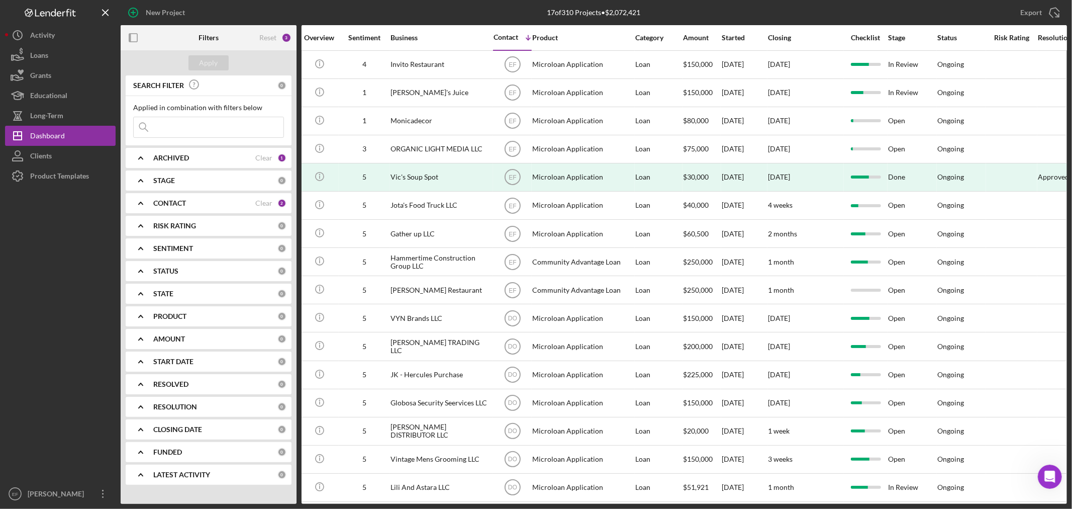
scroll to position [0, 240]
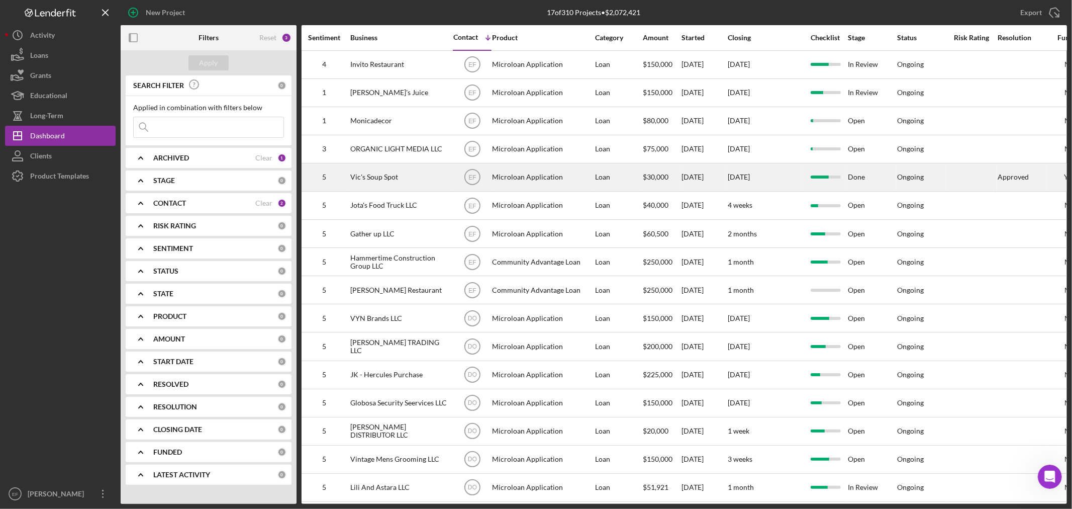
click at [907, 177] on div "Ongoing" at bounding box center [910, 177] width 27 height 8
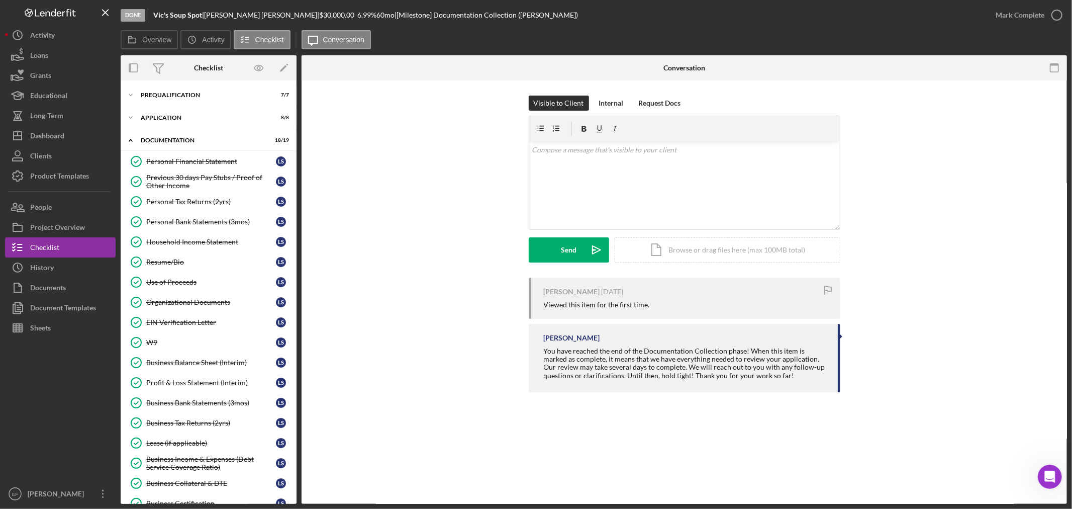
scroll to position [132, 0]
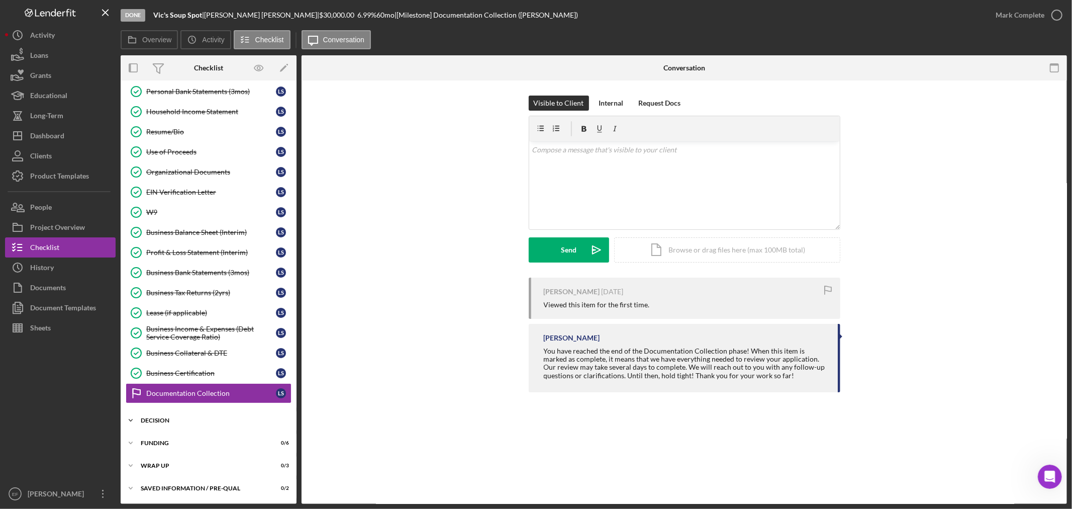
click at [185, 421] on div "Decision" at bounding box center [212, 420] width 143 height 6
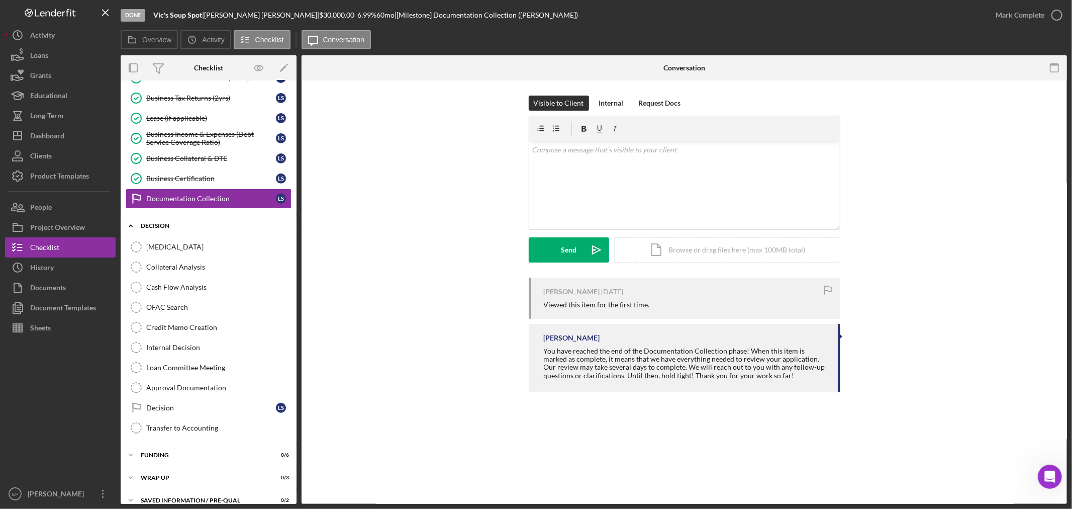
scroll to position [339, 0]
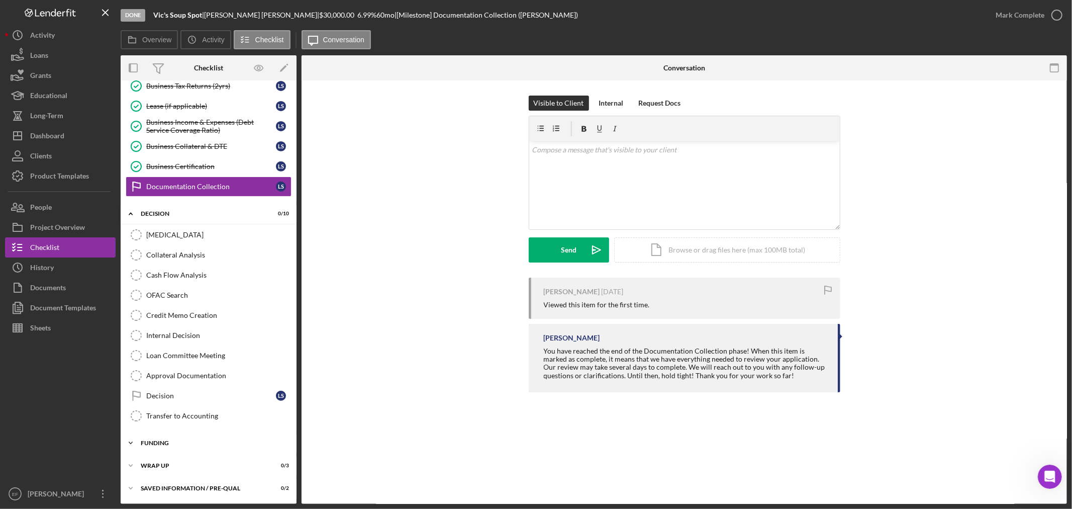
click at [189, 436] on div "Icon/Expander Funding 0 / 6" at bounding box center [209, 443] width 176 height 20
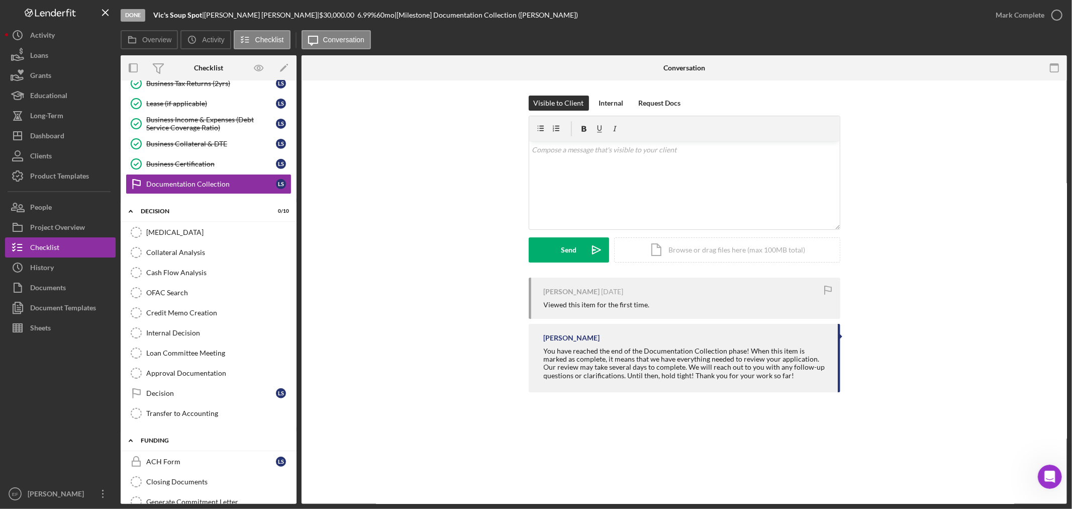
scroll to position [395, 0]
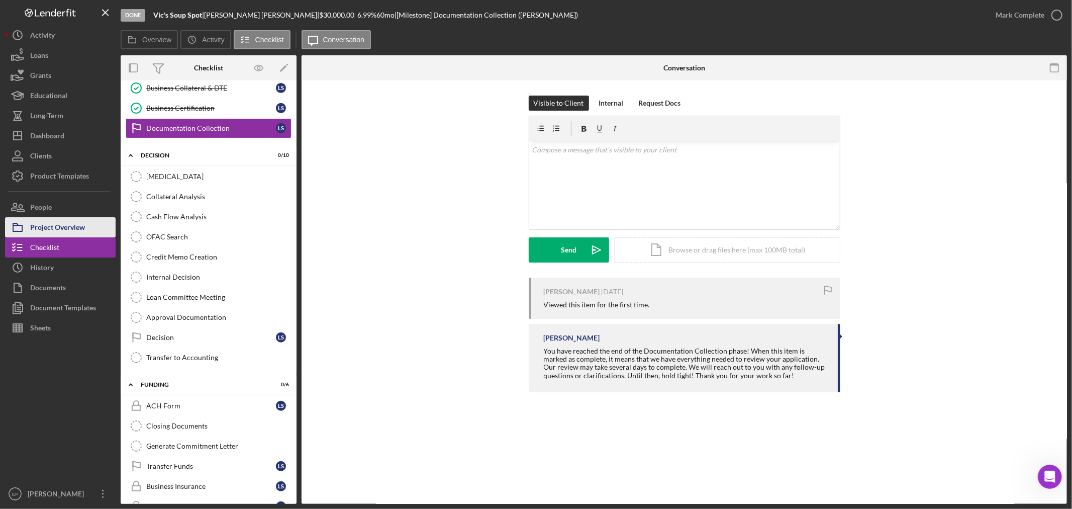
click at [78, 227] on div "Project Overview" at bounding box center [57, 228] width 55 height 23
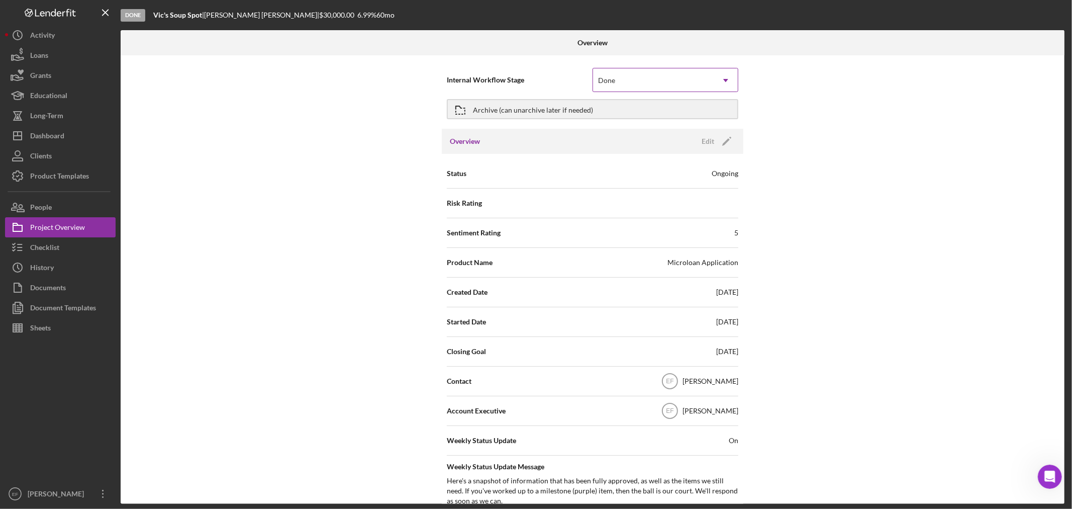
click at [627, 78] on div "Done" at bounding box center [653, 80] width 121 height 23
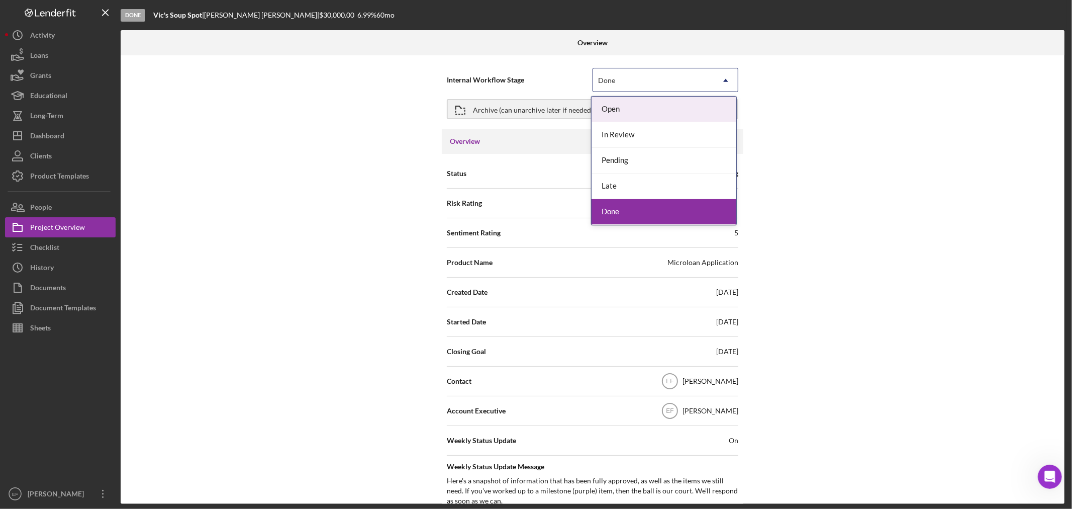
click at [627, 78] on div "Done" at bounding box center [653, 80] width 121 height 23
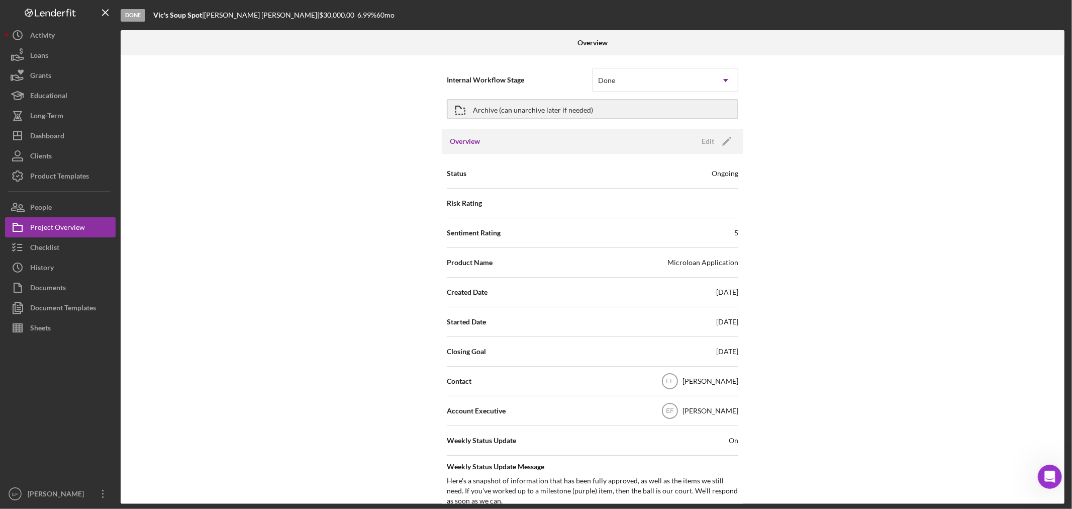
click at [663, 172] on div "Status Ongoing" at bounding box center [592, 173] width 291 height 25
click at [732, 139] on icon "Icon/Edit" at bounding box center [726, 141] width 25 height 25
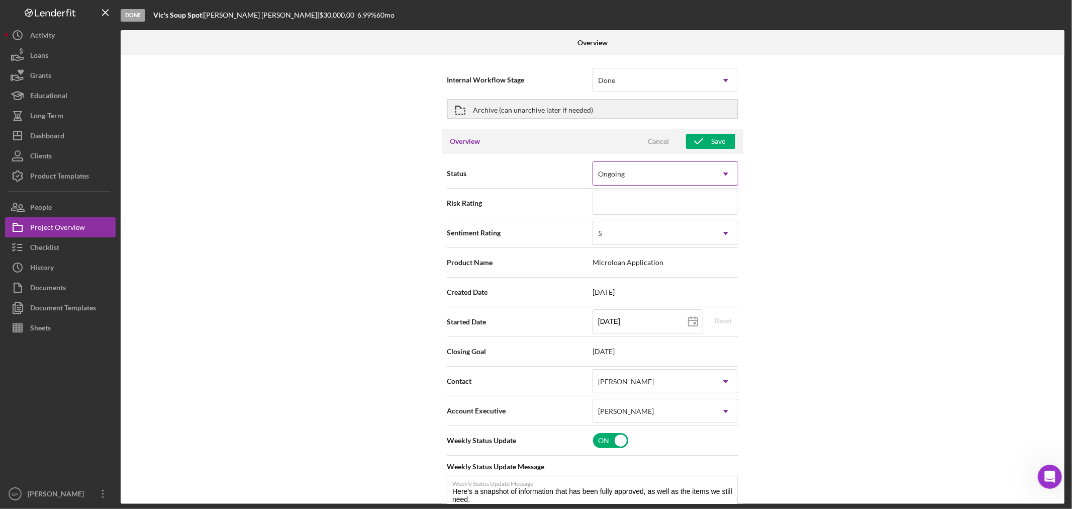
click at [677, 171] on div "Ongoing" at bounding box center [653, 173] width 121 height 23
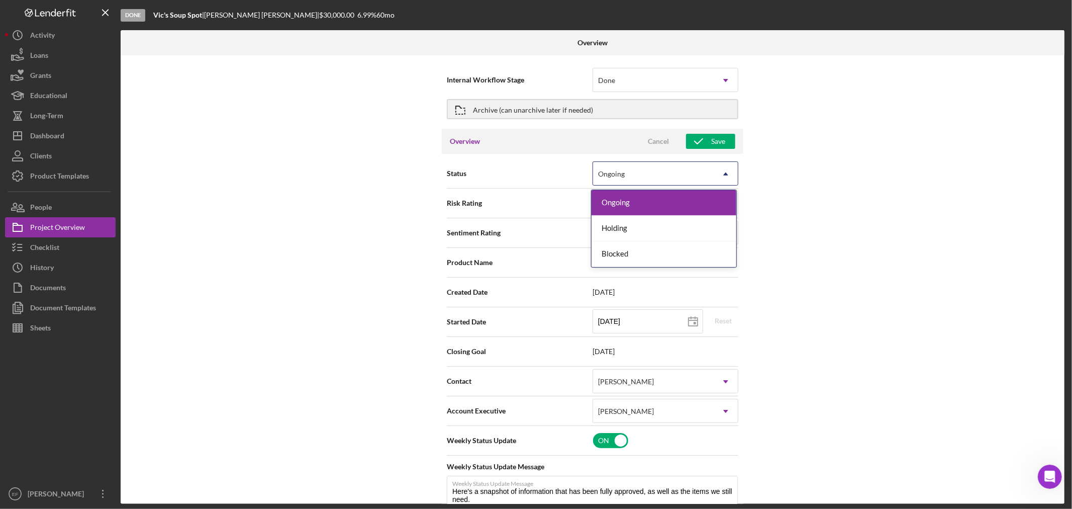
click at [857, 196] on div "Internal Workflow Stage Done Icon/Dropdown Arrow Archive (can unarchive later i…" at bounding box center [593, 279] width 944 height 448
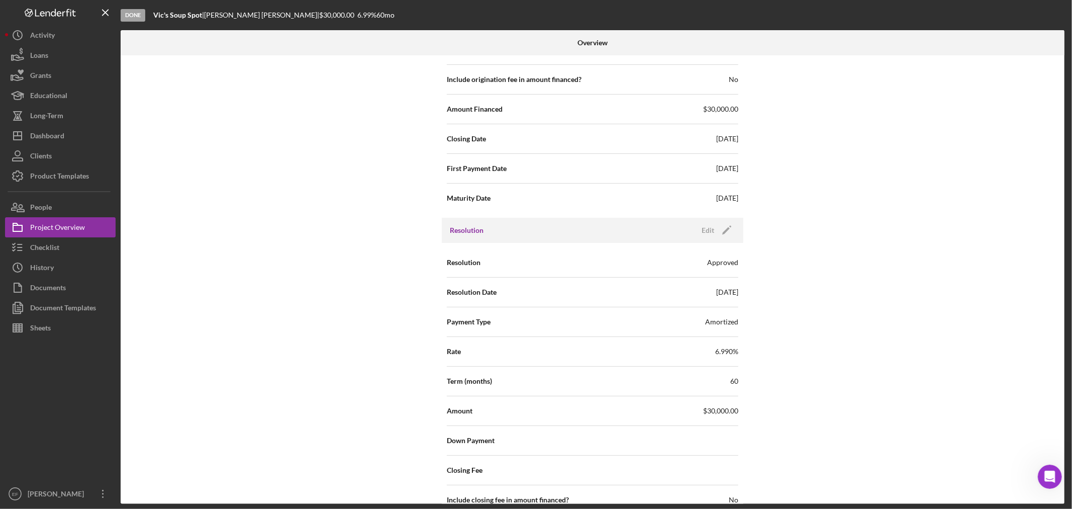
scroll to position [1184, 0]
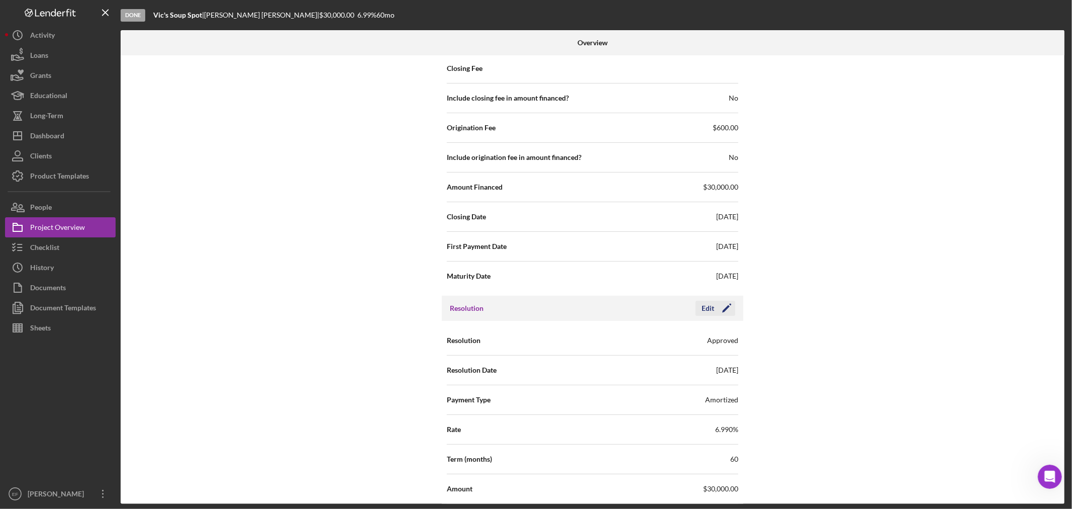
click at [723, 312] on polygon "button" at bounding box center [726, 309] width 8 height 8
click at [660, 339] on div "Approved" at bounding box center [653, 340] width 121 height 23
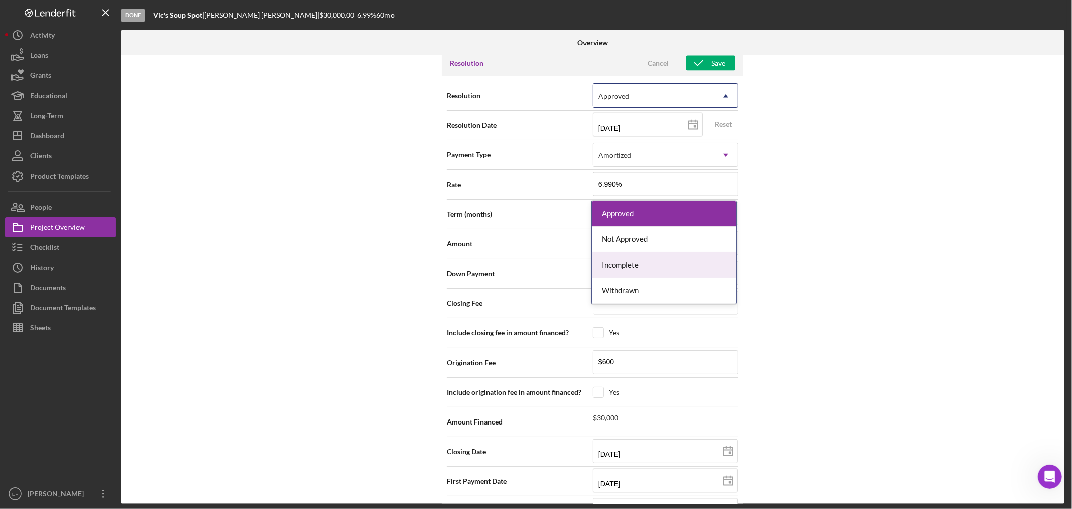
scroll to position [1464, 0]
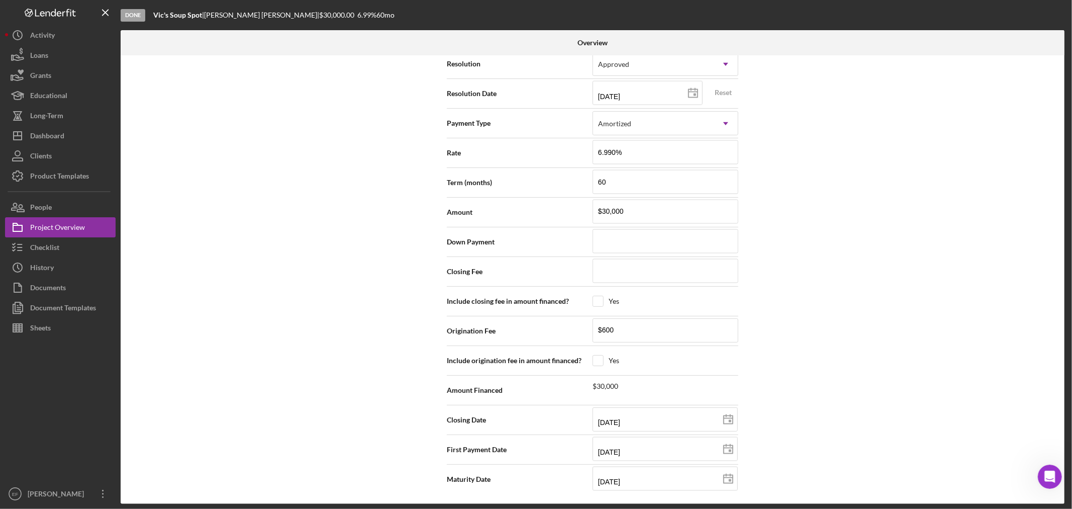
click at [948, 297] on div "Internal Workflow Stage Done Icon/Dropdown Arrow Archive (can unarchive later i…" at bounding box center [593, 279] width 944 height 448
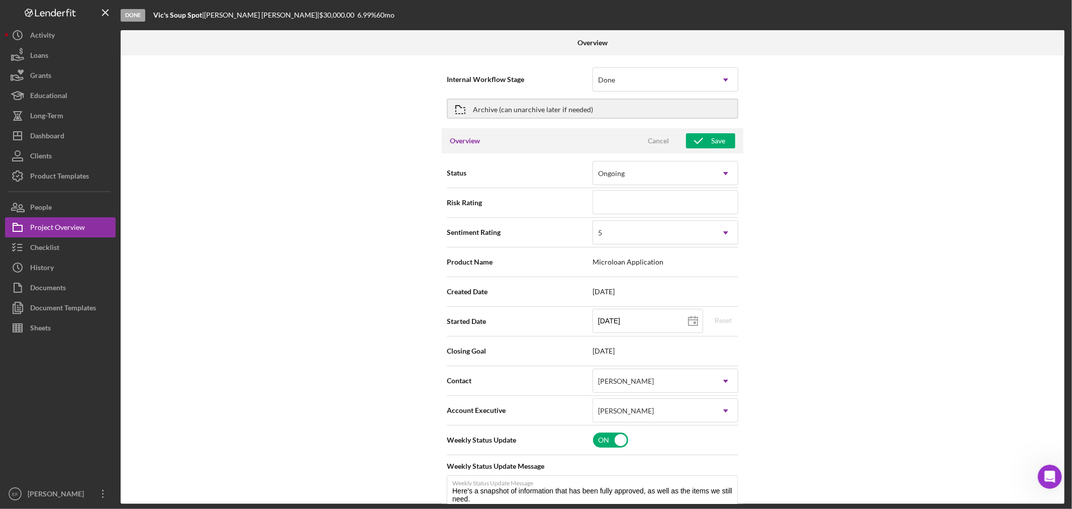
scroll to position [0, 0]
drag, startPoint x: 523, startPoint y: 108, endPoint x: 519, endPoint y: 122, distance: 15.1
click at [519, 122] on div "Archive (can unarchive later if needed)" at bounding box center [592, 108] width 291 height 29
click at [42, 137] on div "Dashboard" at bounding box center [47, 137] width 34 height 23
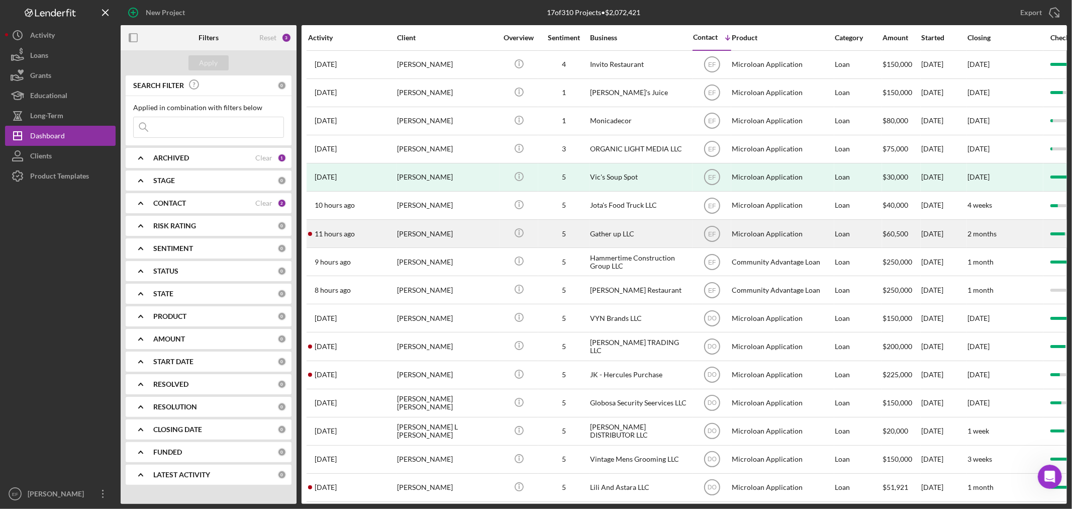
click at [421, 233] on div "[PERSON_NAME]" at bounding box center [447, 233] width 101 height 27
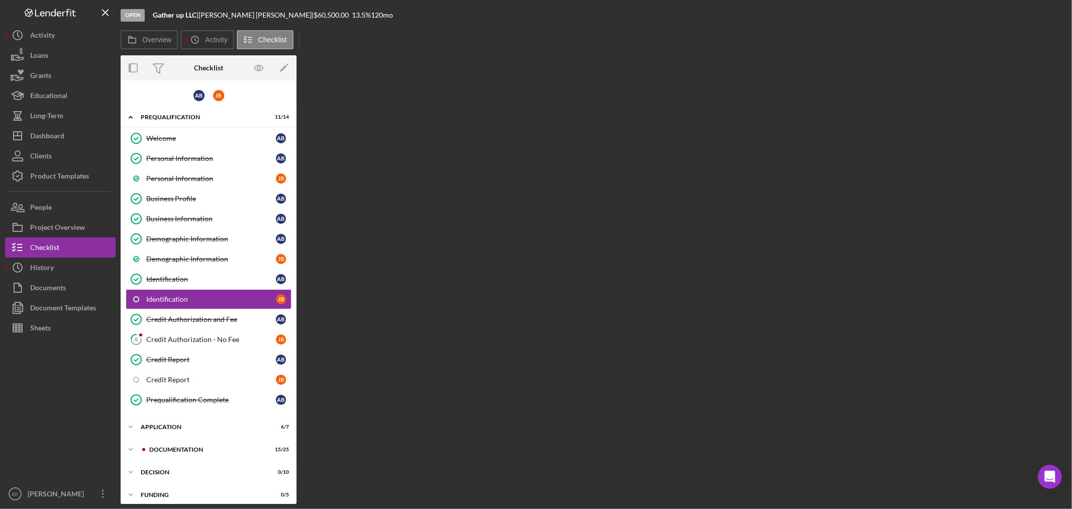
scroll to position [7, 0]
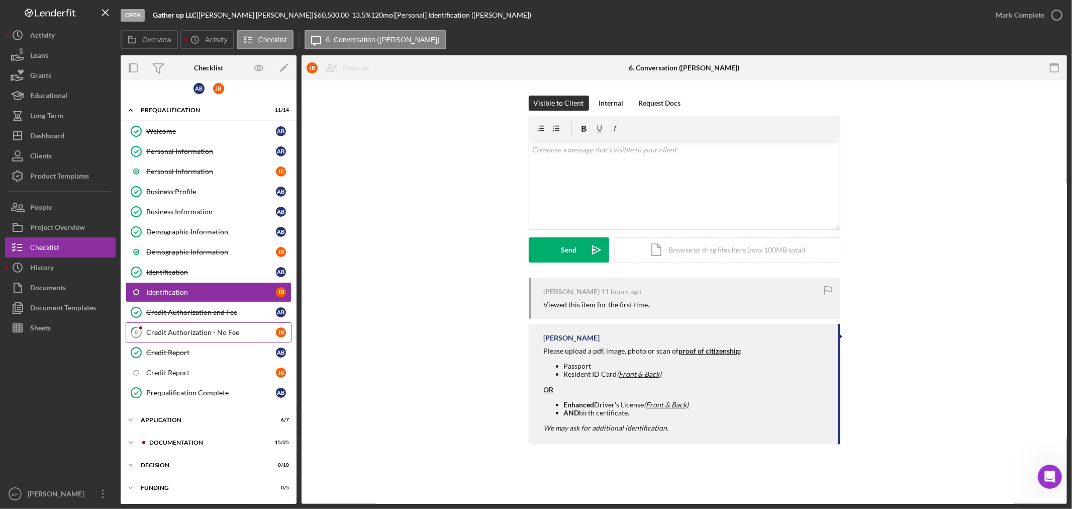
click at [181, 332] on div "Credit Authorization - No Fee" at bounding box center [211, 332] width 130 height 8
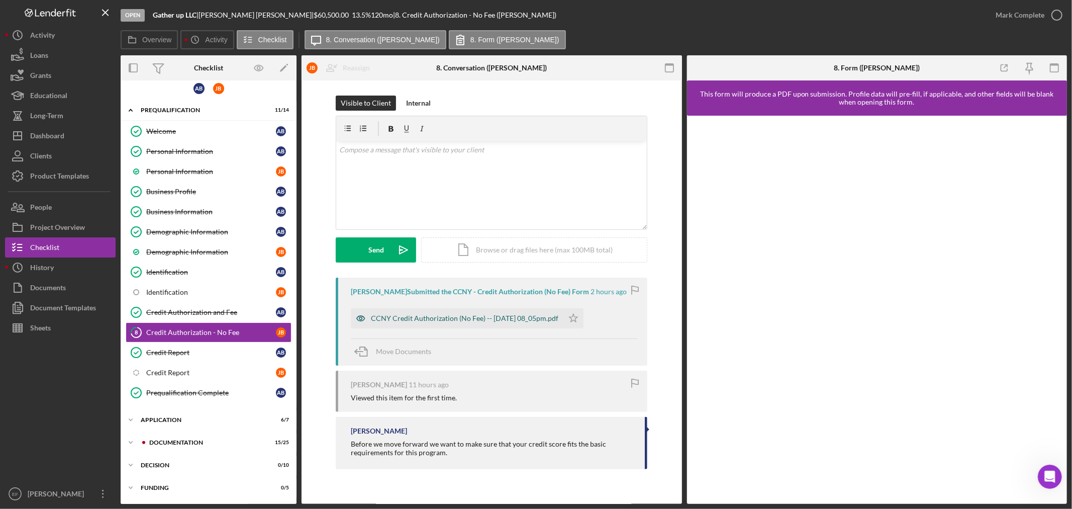
click at [495, 321] on div "CCNY Credit Authorization (No Fee) -- [DATE] 08_05pm.pdf" at bounding box center [464, 318] width 187 height 8
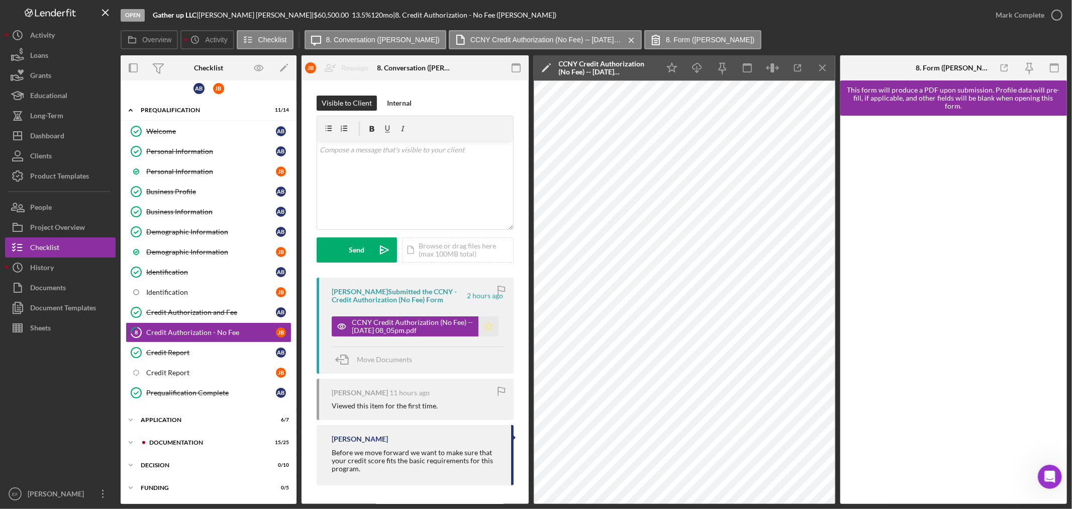
click at [485, 327] on icon "Icon/Star" at bounding box center [488, 326] width 20 height 20
click at [1043, 16] on button "Mark Complete" at bounding box center [1025, 15] width 81 height 20
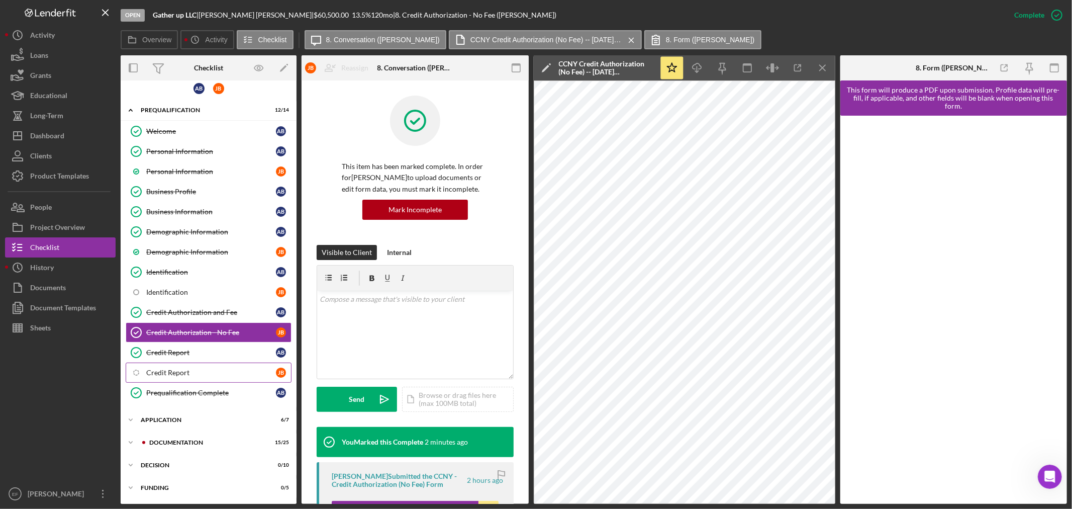
click at [204, 371] on div "Credit Report" at bounding box center [211, 372] width 130 height 8
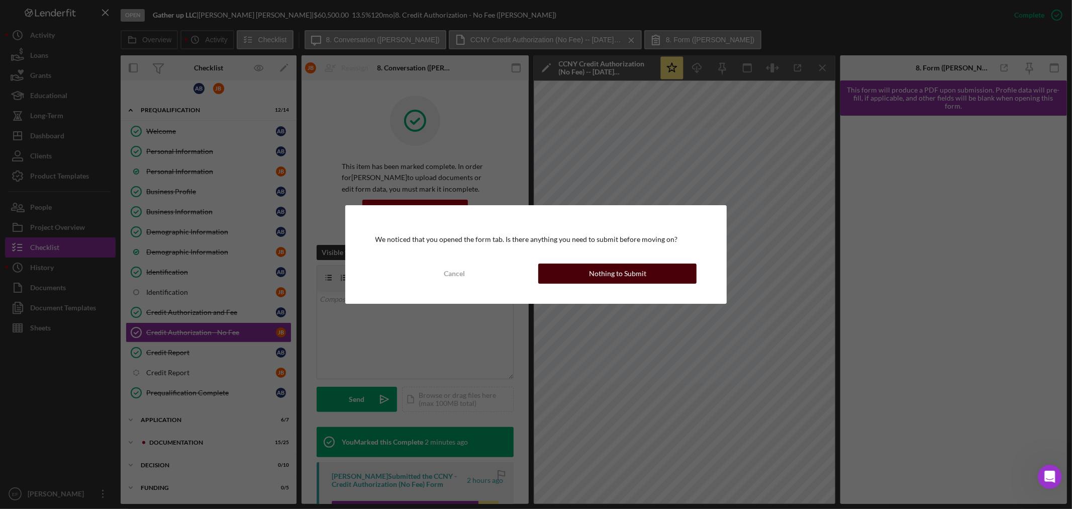
click at [586, 270] on button "Nothing to Submit" at bounding box center [617, 273] width 158 height 20
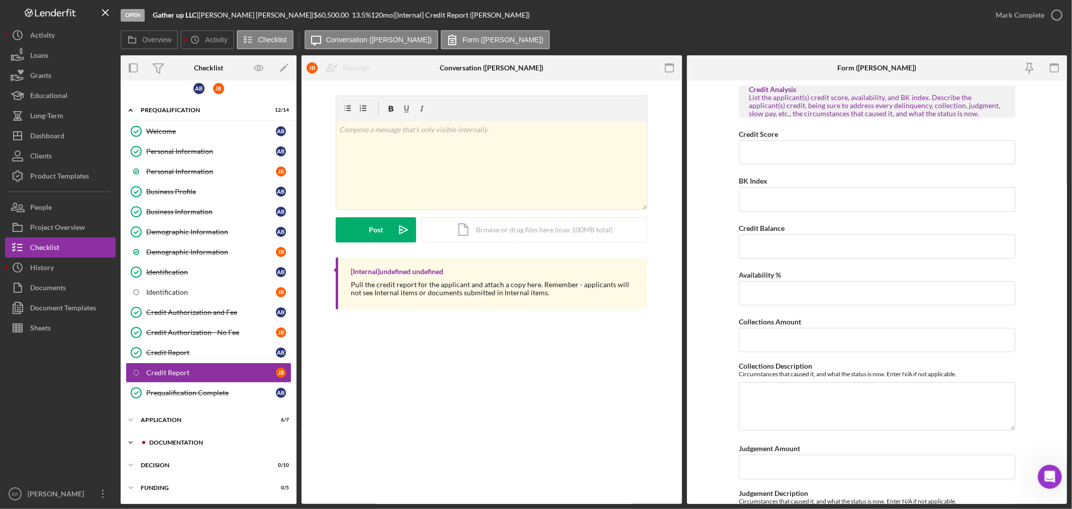
click at [186, 442] on div "Documentation" at bounding box center [216, 442] width 135 height 6
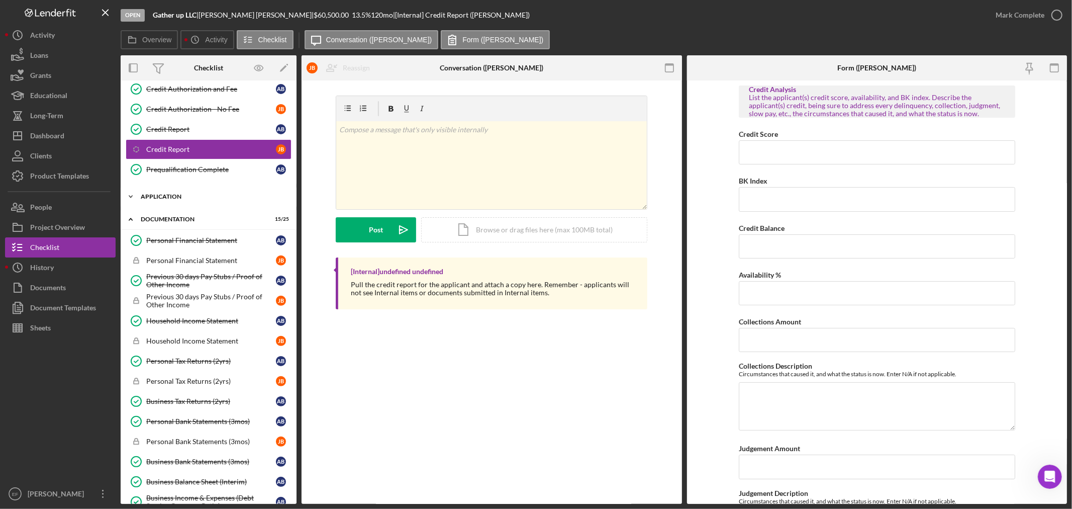
click at [155, 203] on div "Icon/Expander Application 6 / 7" at bounding box center [209, 196] width 176 height 20
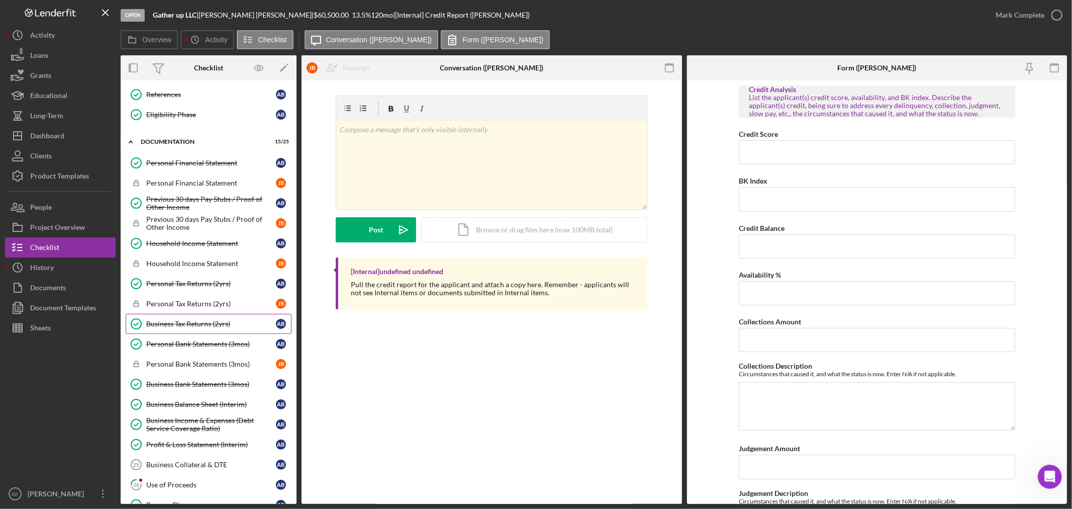
scroll to position [510, 0]
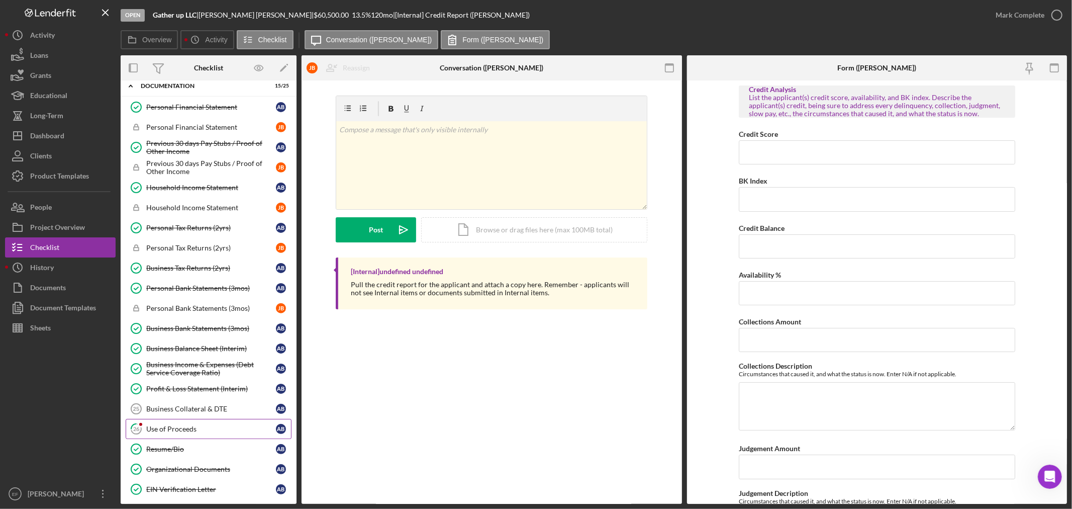
click at [179, 433] on div "Use of Proceeds" at bounding box center [211, 429] width 130 height 8
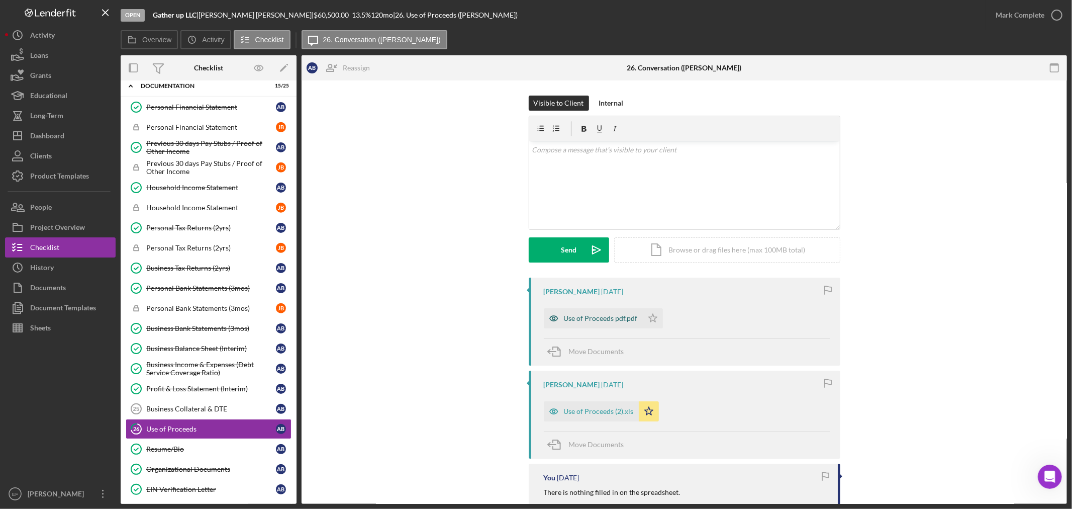
click at [604, 318] on div "Use of Proceeds pdf.pdf" at bounding box center [601, 318] width 74 height 8
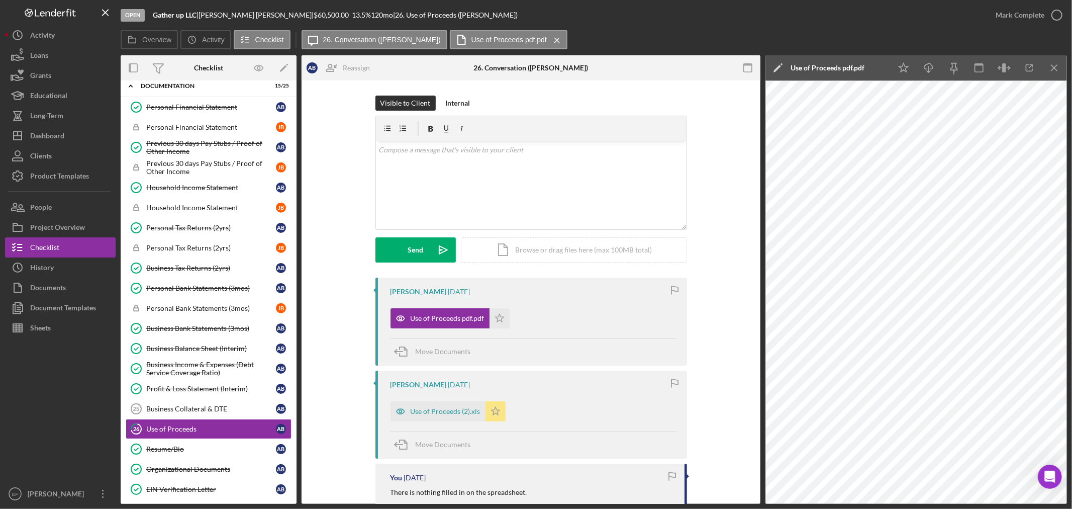
click at [495, 411] on icon "Icon/Star" at bounding box center [495, 411] width 20 height 20
click at [54, 137] on div "Dashboard" at bounding box center [47, 137] width 34 height 23
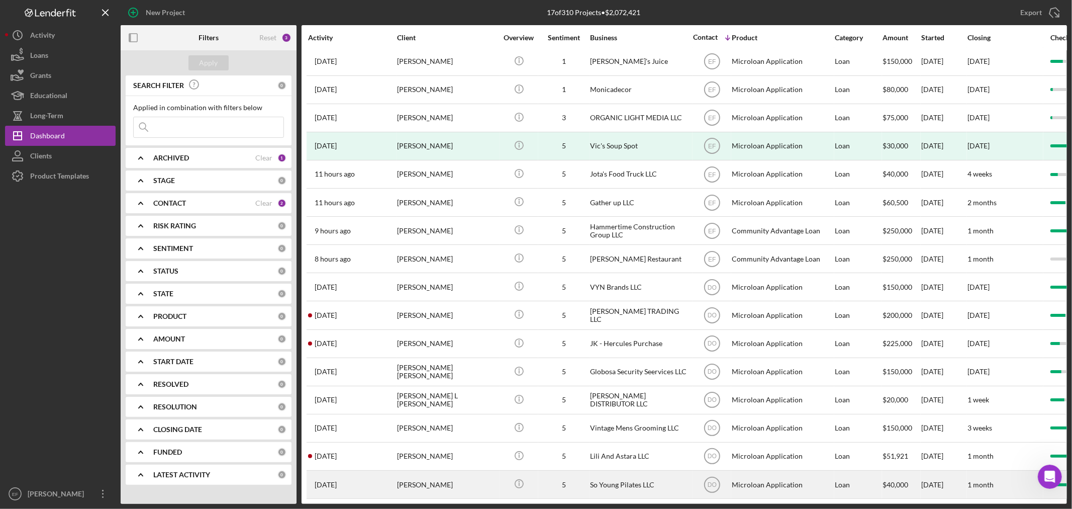
scroll to position [47, 0]
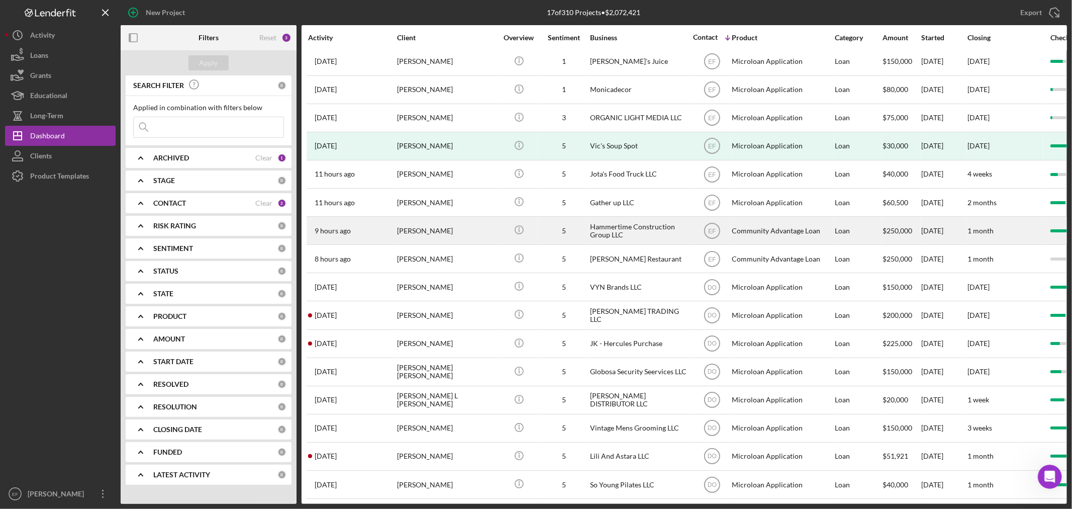
click at [418, 221] on div "[PERSON_NAME]" at bounding box center [447, 230] width 101 height 27
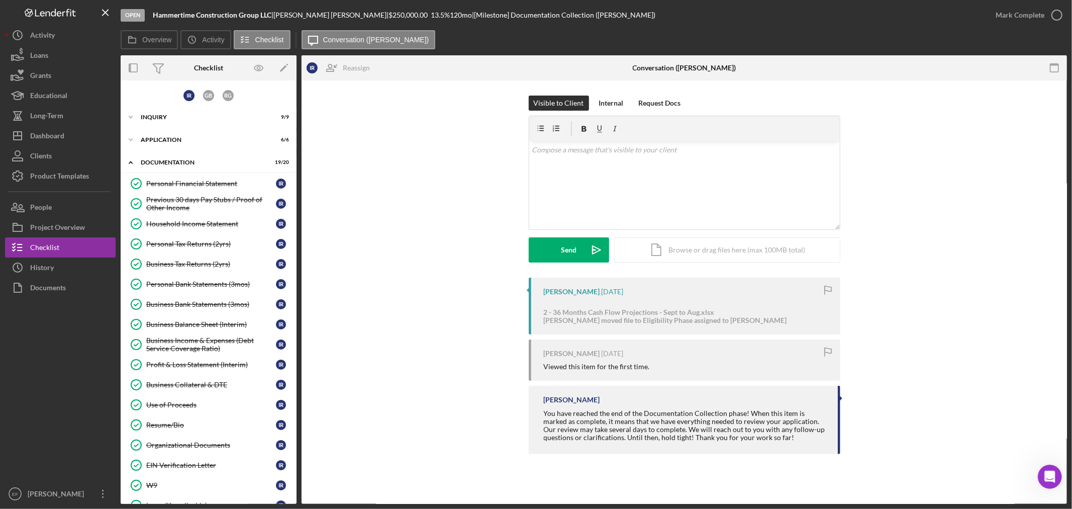
scroll to position [173, 0]
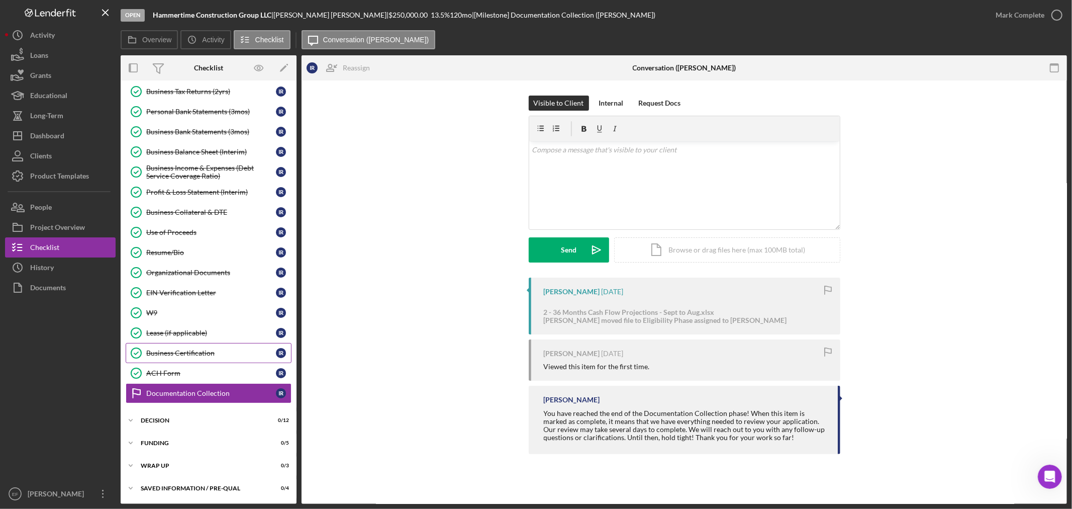
click at [188, 350] on div "Business Certification" at bounding box center [211, 353] width 130 height 8
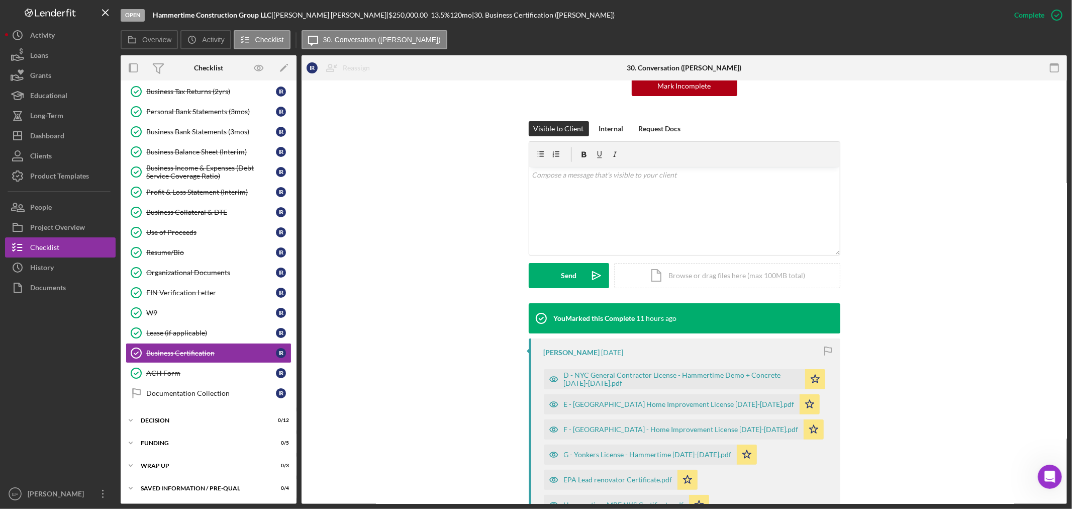
scroll to position [167, 0]
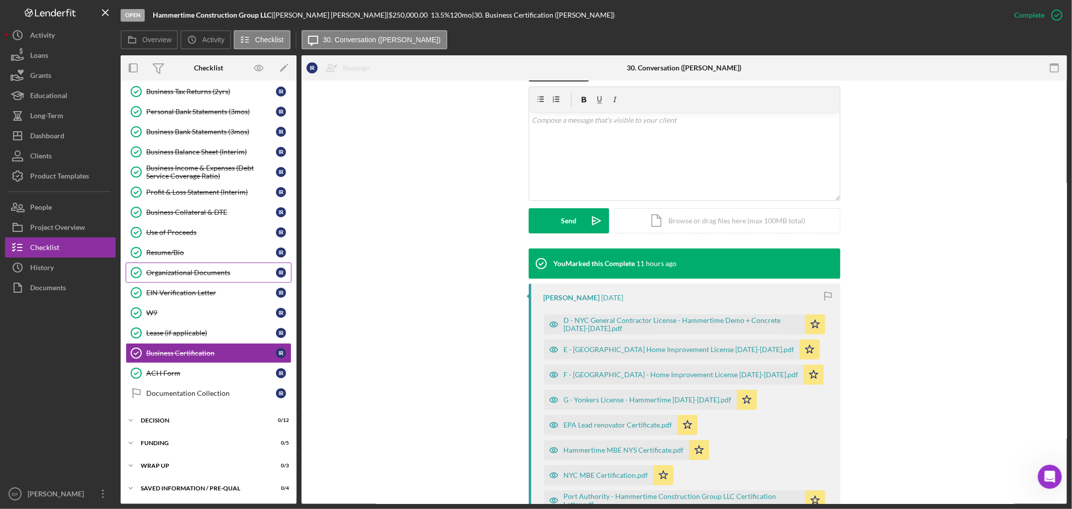
click at [176, 270] on div "Organizational Documents" at bounding box center [211, 272] width 130 height 8
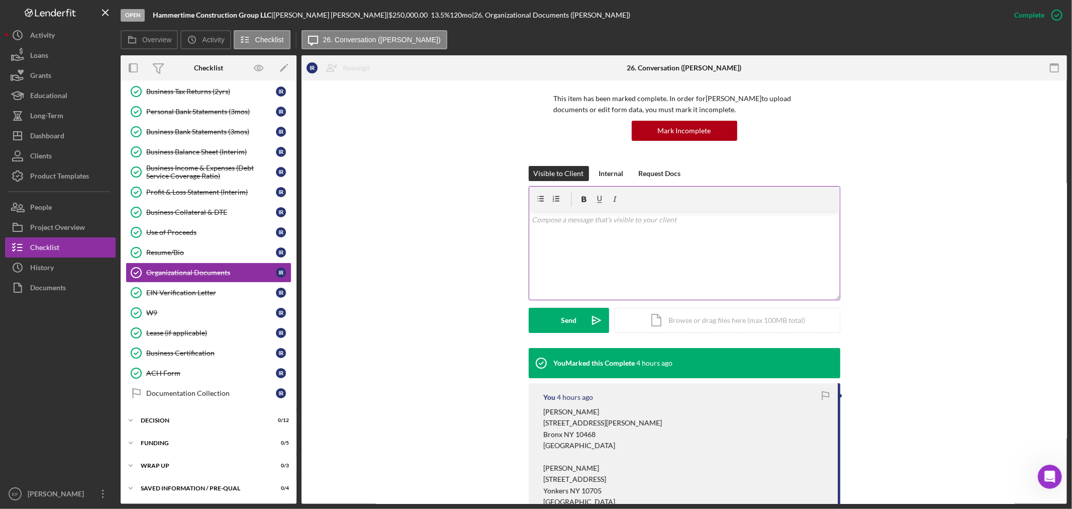
scroll to position [167, 0]
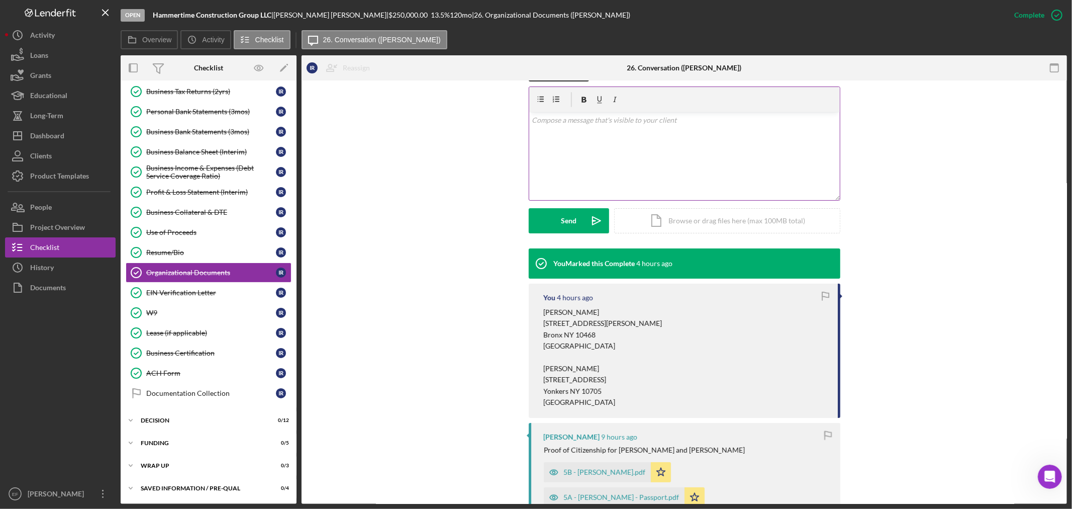
click at [586, 161] on div "v Color teal Color pink Remove color Add row above Add row below Add column bef…" at bounding box center [684, 156] width 311 height 88
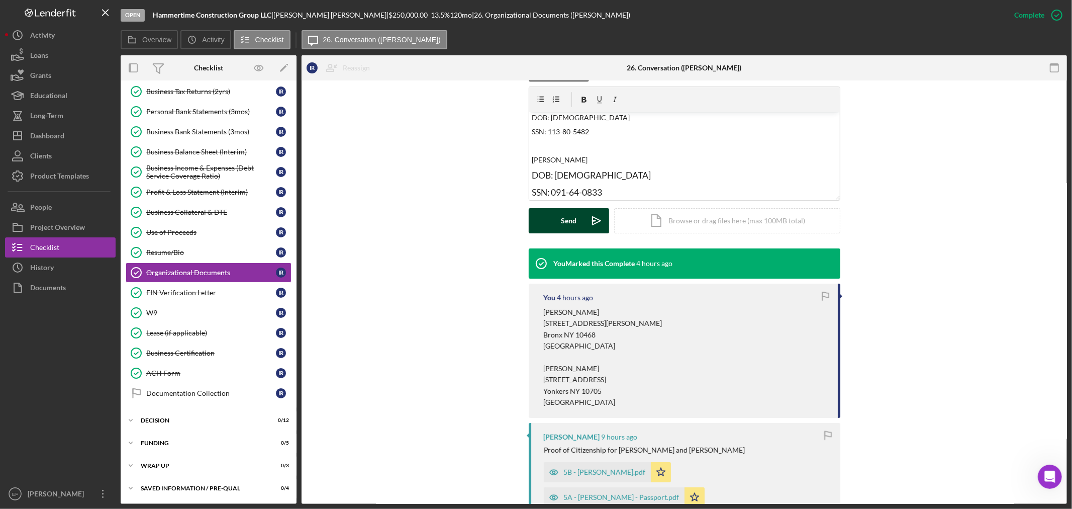
click at [555, 216] on button "Send Icon/icon-invite-send" at bounding box center [569, 220] width 80 height 25
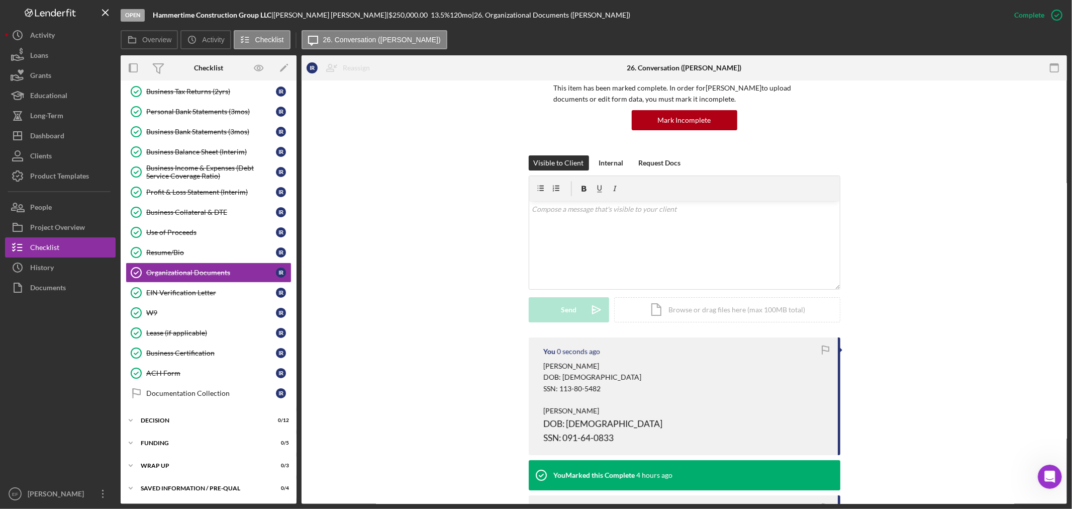
scroll to position [0, 0]
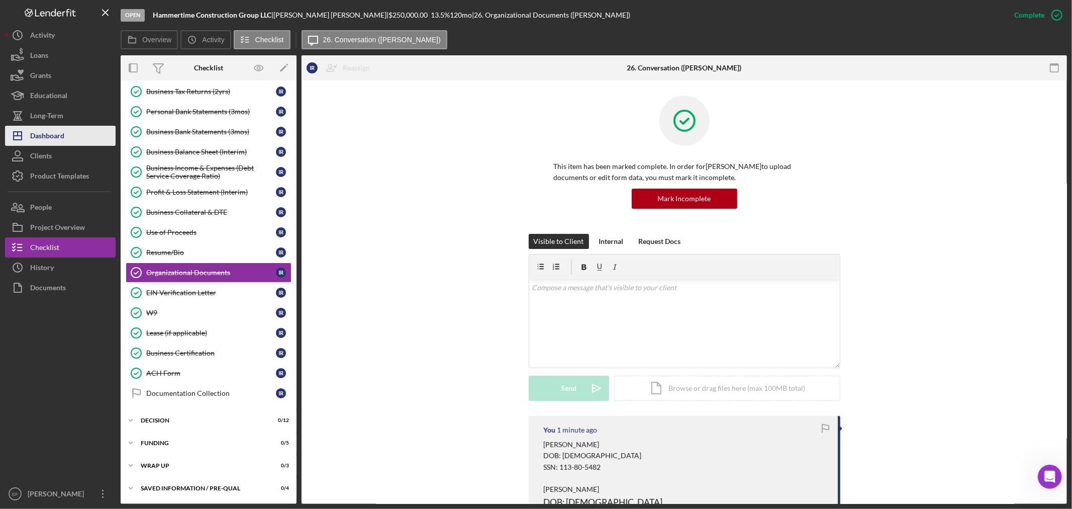
click at [40, 136] on div "Dashboard" at bounding box center [47, 137] width 34 height 23
